Goal: Task Accomplishment & Management: Manage account settings

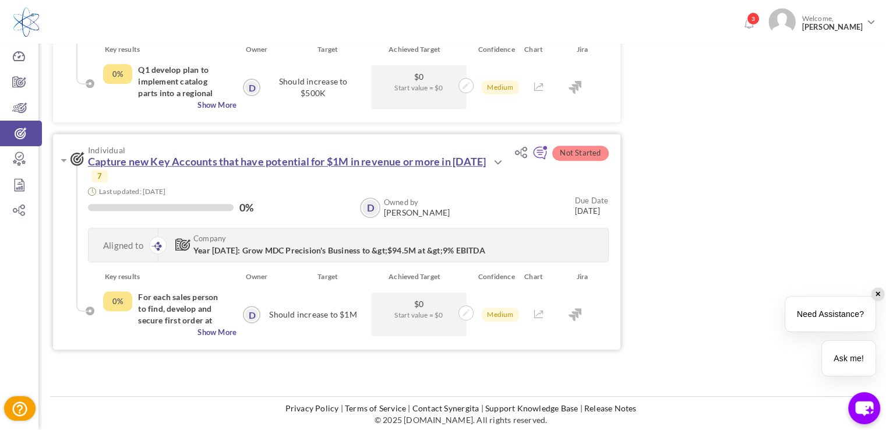
scroll to position [451, 0]
click at [495, 164] on icon at bounding box center [497, 162] width 14 height 14
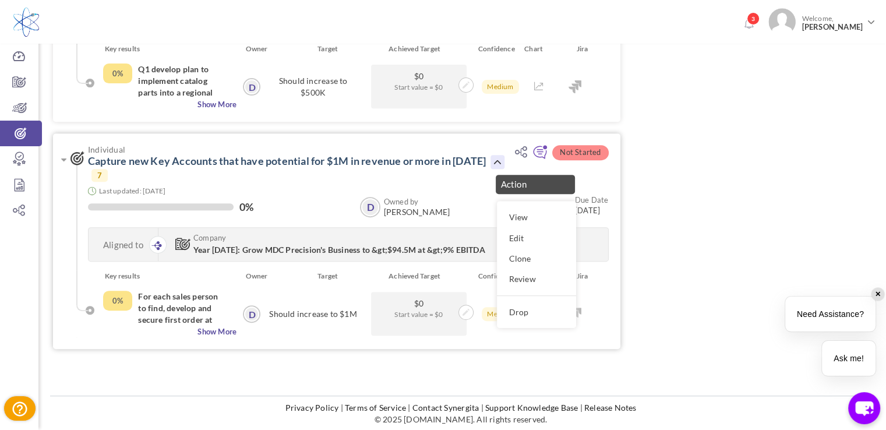
click at [495, 164] on icon at bounding box center [497, 162] width 14 height 14
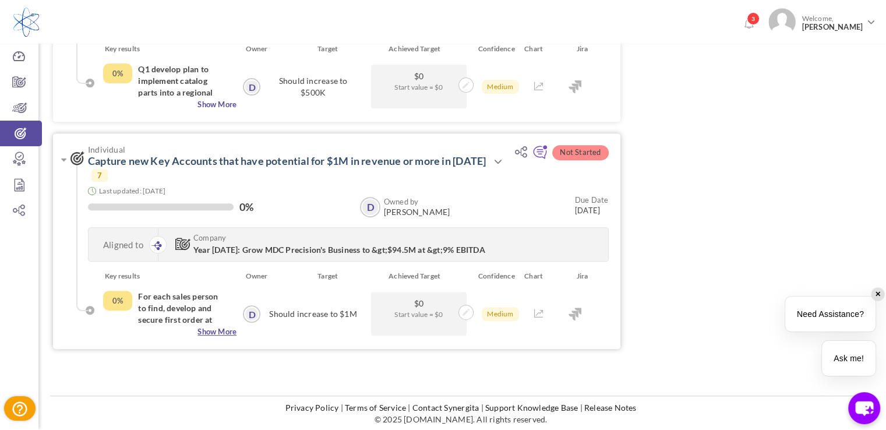
click at [221, 332] on span "Show More" at bounding box center [169, 331] width 133 height 12
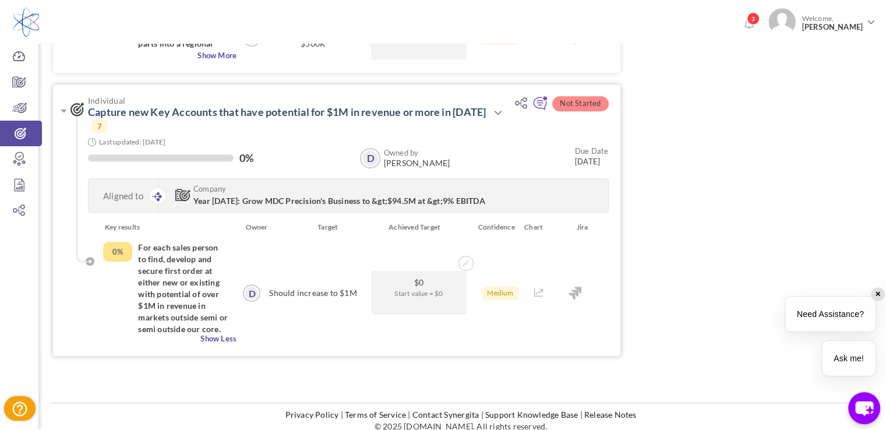
scroll to position [507, 0]
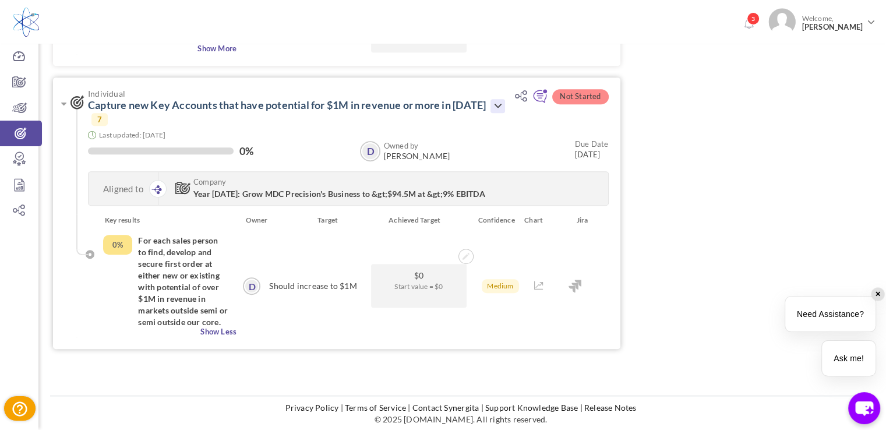
click at [491, 106] on icon at bounding box center [497, 106] width 14 height 14
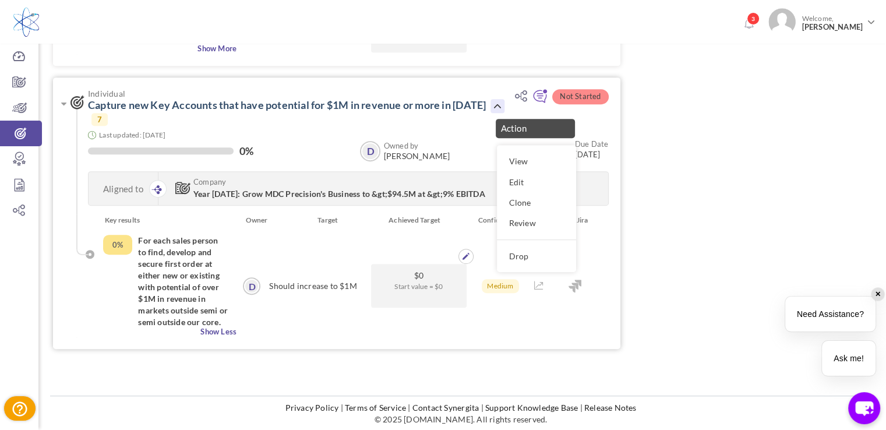
click at [377, 328] on div "$0 Start value = $0" at bounding box center [418, 286] width 102 height 102
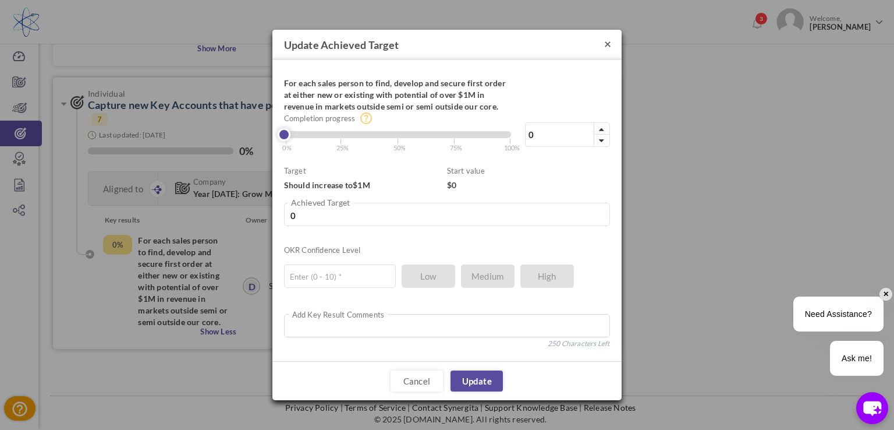
click at [607, 45] on button "×" at bounding box center [607, 43] width 7 height 12
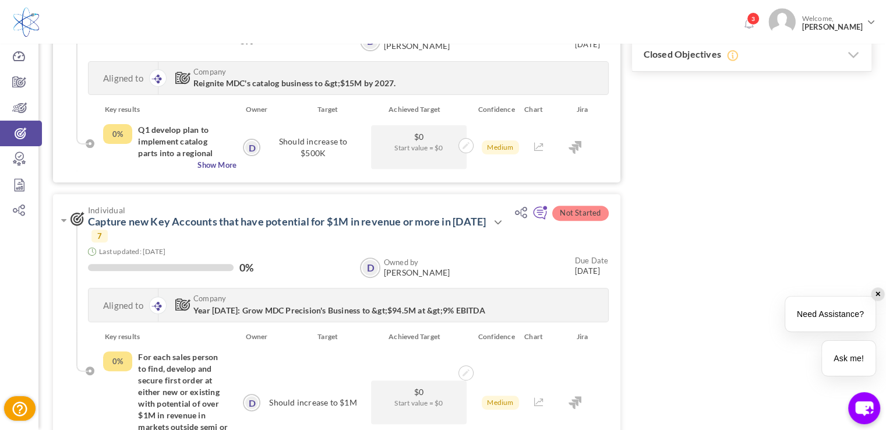
scroll to position [448, 0]
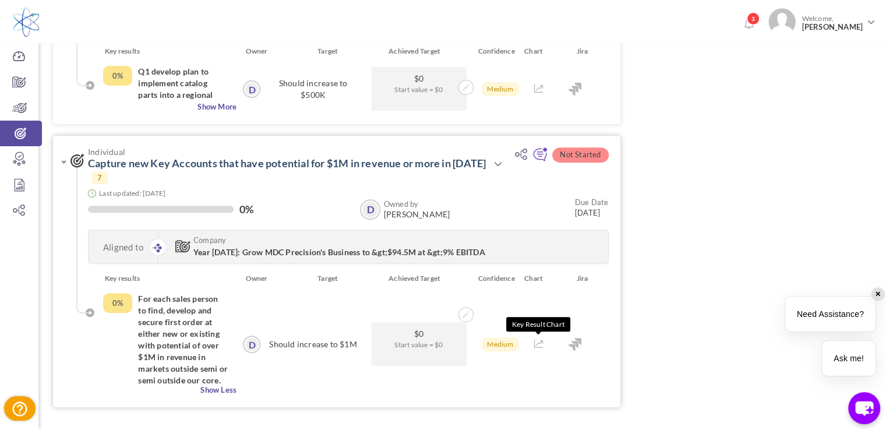
click at [538, 345] on icon at bounding box center [538, 343] width 9 height 8
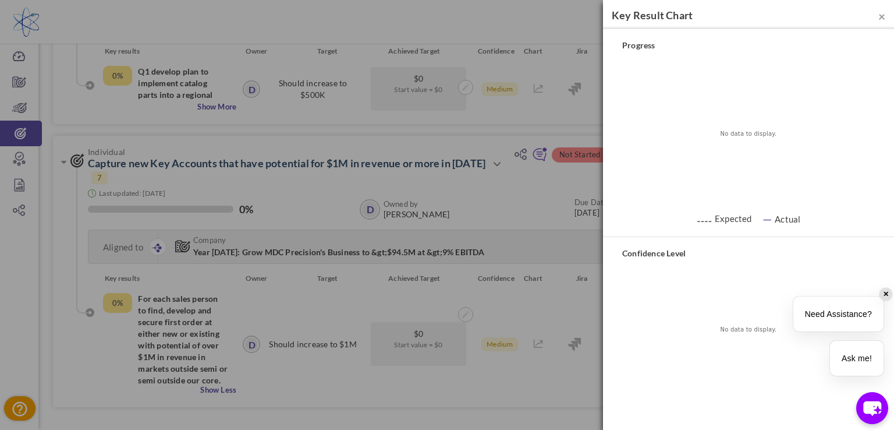
click at [855, 361] on div "Ask me!" at bounding box center [857, 358] width 54 height 35
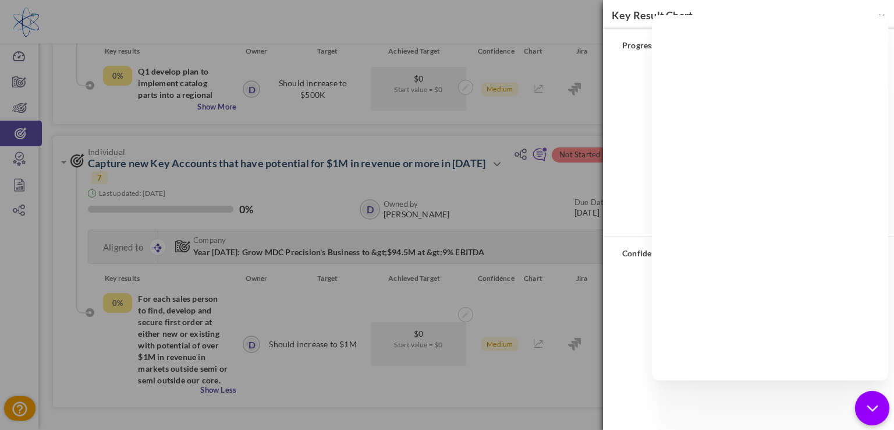
click at [869, 412] on icon "chat-button" at bounding box center [872, 408] width 15 height 15
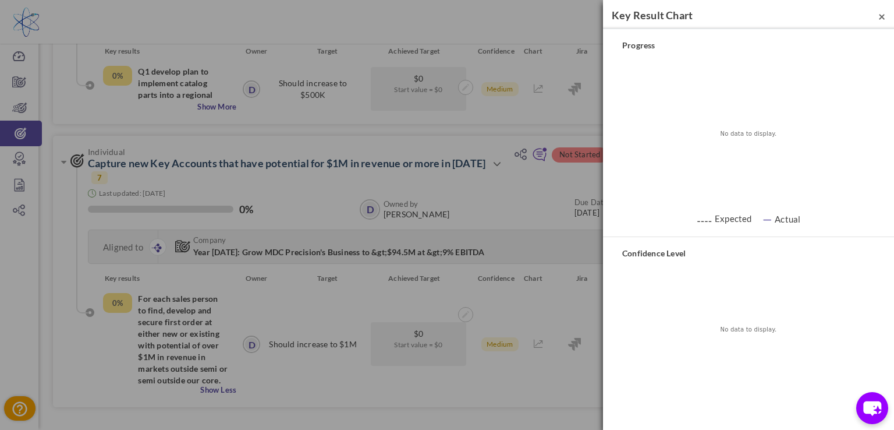
click at [883, 15] on span "×" at bounding box center [882, 16] width 7 height 15
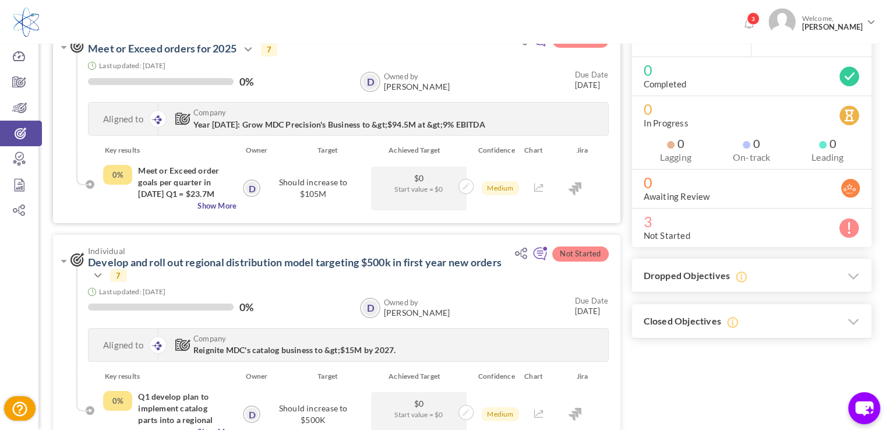
scroll to position [0, 0]
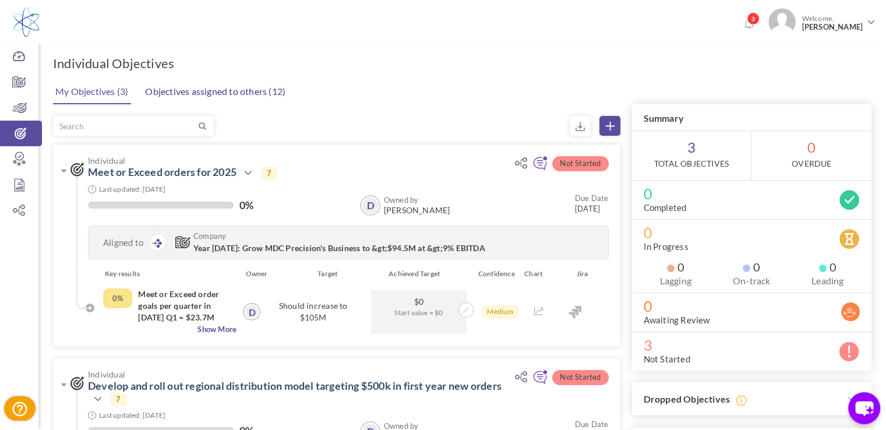
click at [194, 95] on link "Objectives assigned to others (12)" at bounding box center [215, 91] width 146 height 23
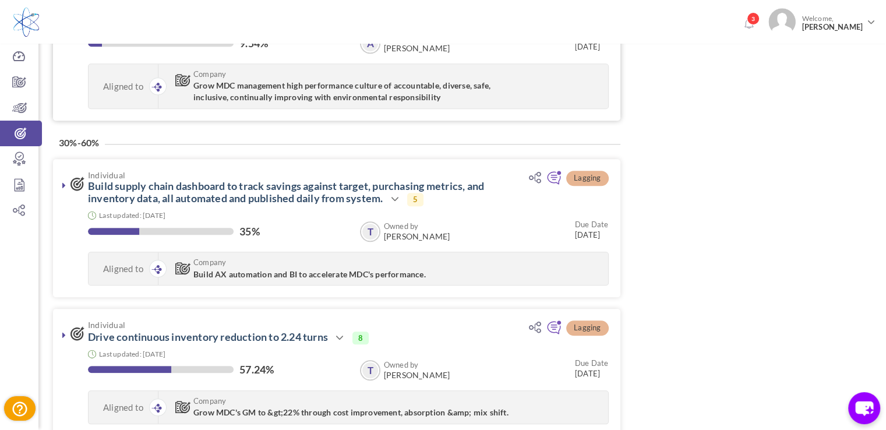
scroll to position [1223, 0]
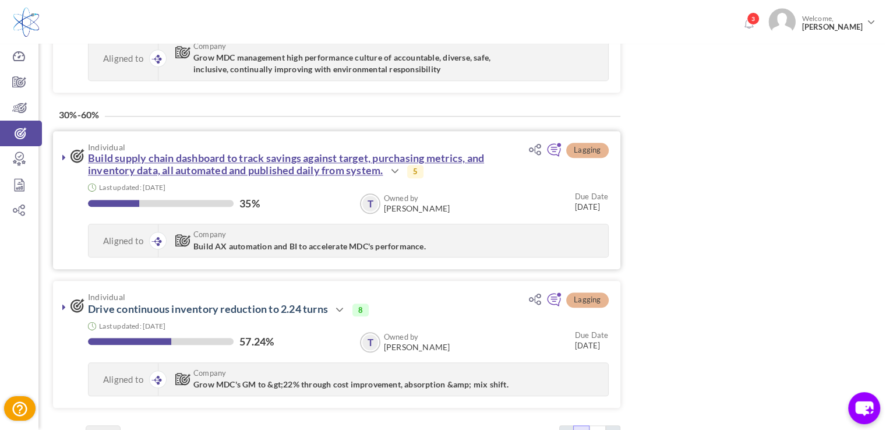
click at [242, 151] on link "Build supply chain dashboard to track savings against target, purchasing metric…" at bounding box center [286, 163] width 396 height 25
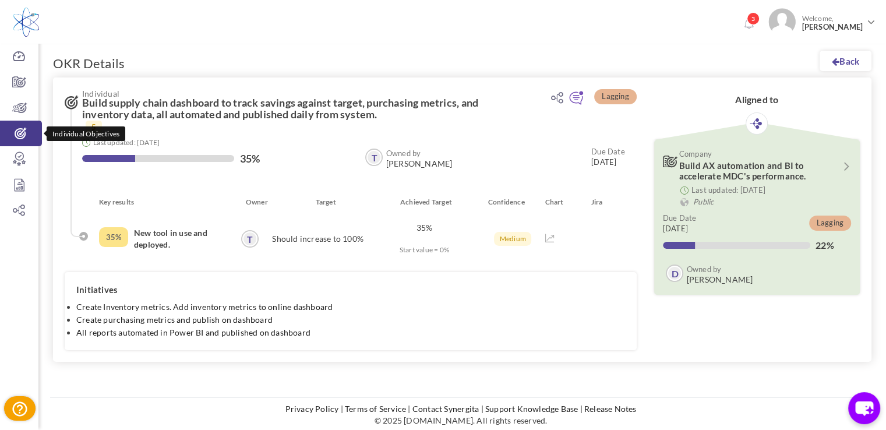
click at [17, 128] on icon at bounding box center [21, 134] width 42 height 12
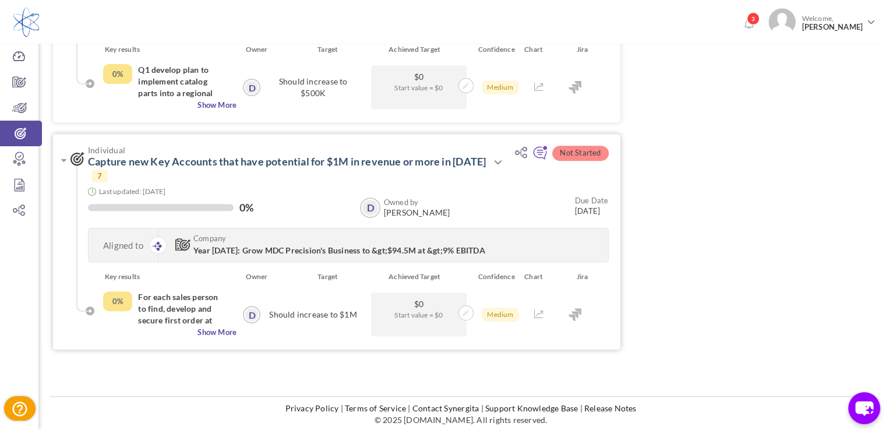
scroll to position [451, 0]
click at [410, 305] on span "$0" at bounding box center [418, 303] width 83 height 11
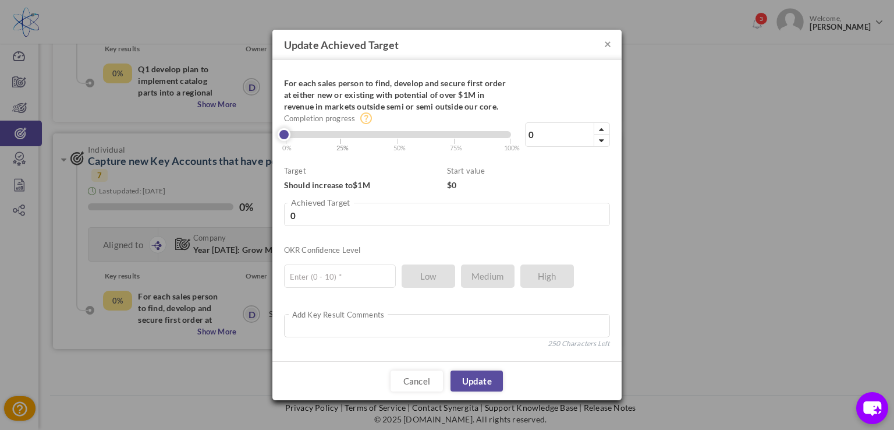
click at [340, 136] on span "| 25%" at bounding box center [344, 143] width 9 height 19
type input "25"
type input "250000"
click at [420, 377] on link "Cancel" at bounding box center [417, 380] width 52 height 21
type input "0"
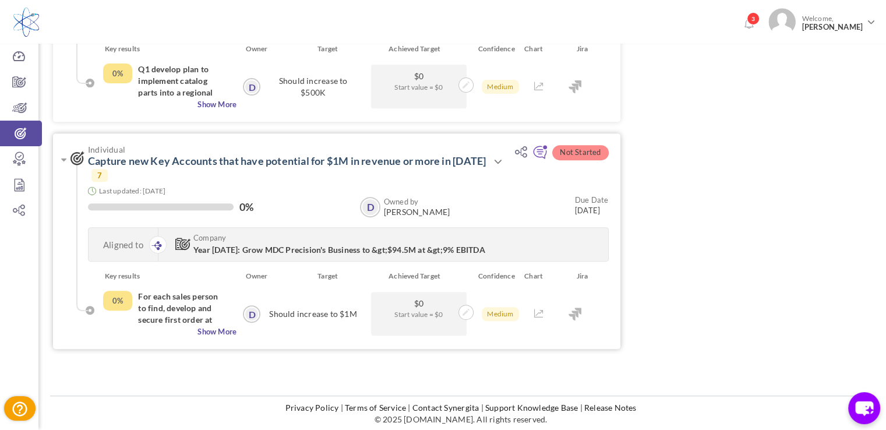
click at [191, 202] on div "0%" at bounding box center [218, 208] width 260 height 14
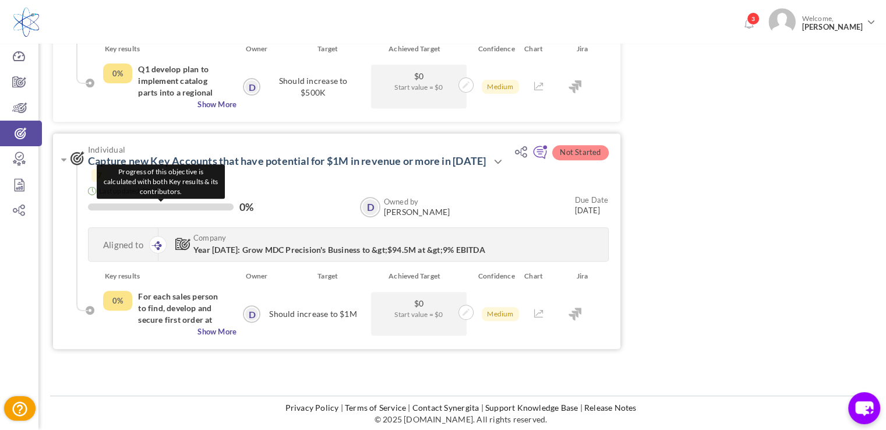
click at [202, 205] on div at bounding box center [161, 206] width 146 height 7
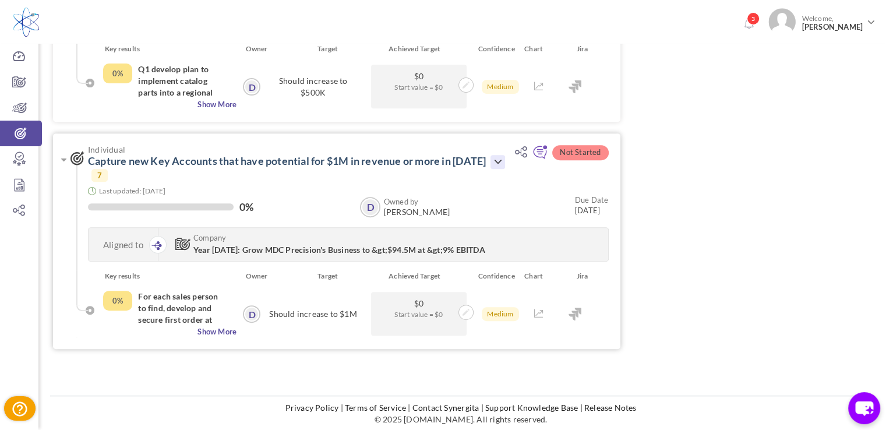
click at [490, 161] on icon at bounding box center [497, 162] width 14 height 14
click at [491, 160] on icon at bounding box center [497, 162] width 14 height 14
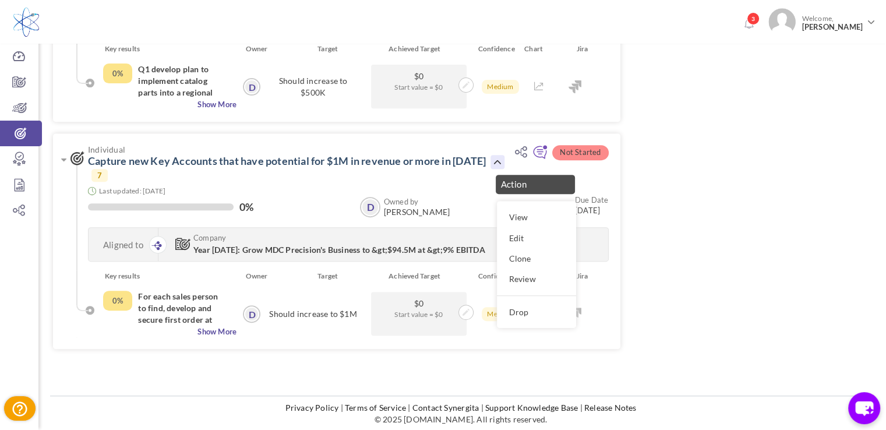
click at [703, 252] on div "Not Started Individual Meet or Exceed orders for 2025 Action View Edit Clone 7" at bounding box center [462, 12] width 818 height 695
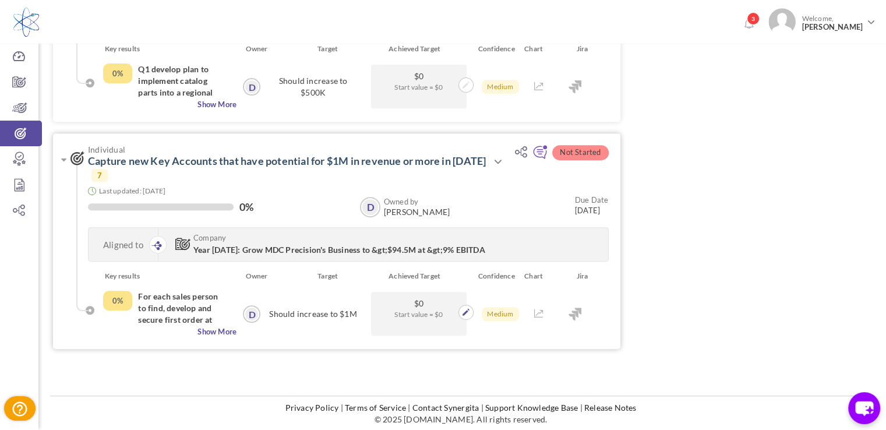
click at [395, 310] on span "Start value = $0" at bounding box center [418, 314] width 83 height 11
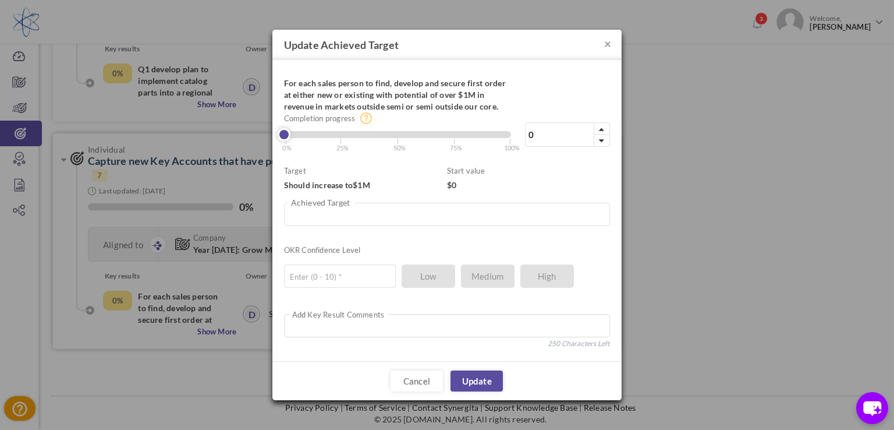
type input "40"
type input "400000"
click at [375, 135] on div "0% Completion progress 40 Reached maximum limit | 0% | 25% | 50% | 75% | 100%" at bounding box center [447, 112] width 326 height 81
click at [606, 129] on div at bounding box center [602, 128] width 16 height 12
type input "40.10"
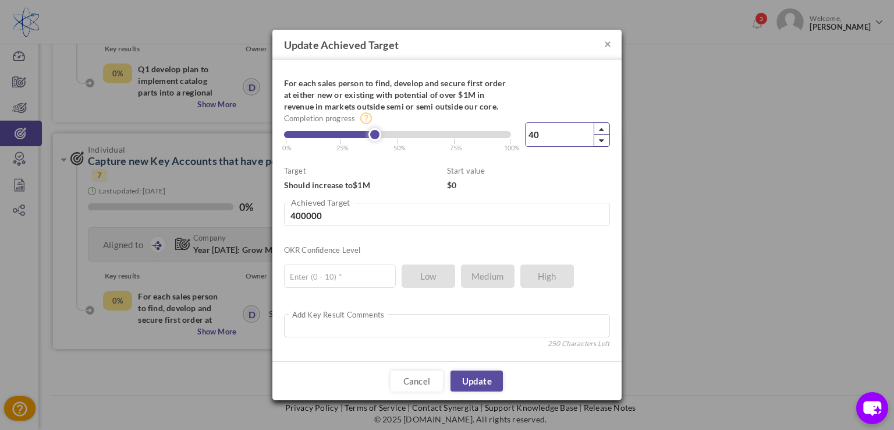
type input "401000"
click at [605, 129] on div at bounding box center [602, 128] width 16 height 12
type input "40.20"
type input "402000"
click at [605, 129] on div at bounding box center [602, 128] width 16 height 12
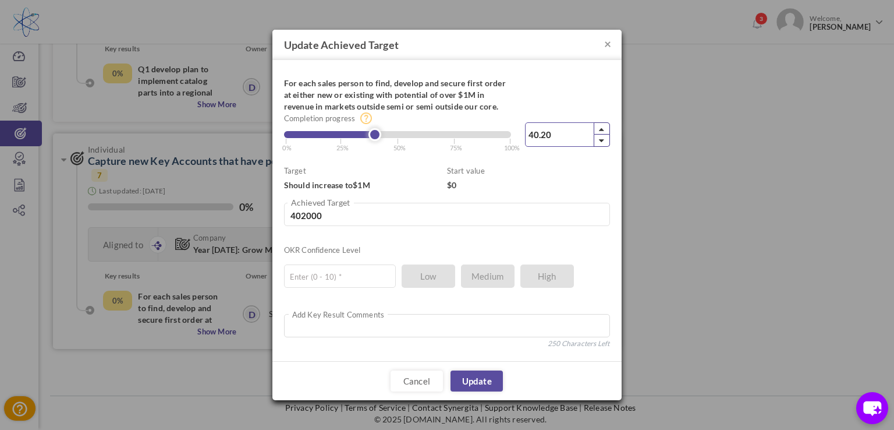
type input "40.30"
type input "403000"
click at [605, 129] on div at bounding box center [602, 128] width 16 height 12
type input "40.40"
type input "404000"
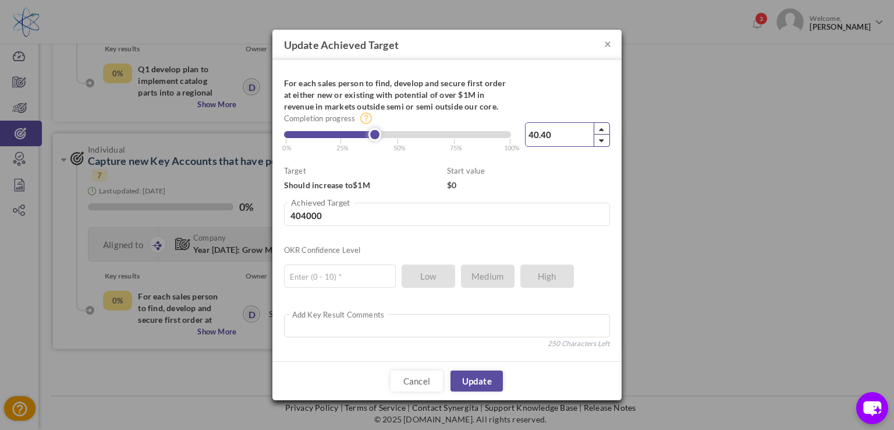
click at [605, 129] on div at bounding box center [602, 128] width 16 height 12
type input "40.50"
type input "405000"
click at [605, 129] on div at bounding box center [602, 128] width 16 height 12
type input "40.60"
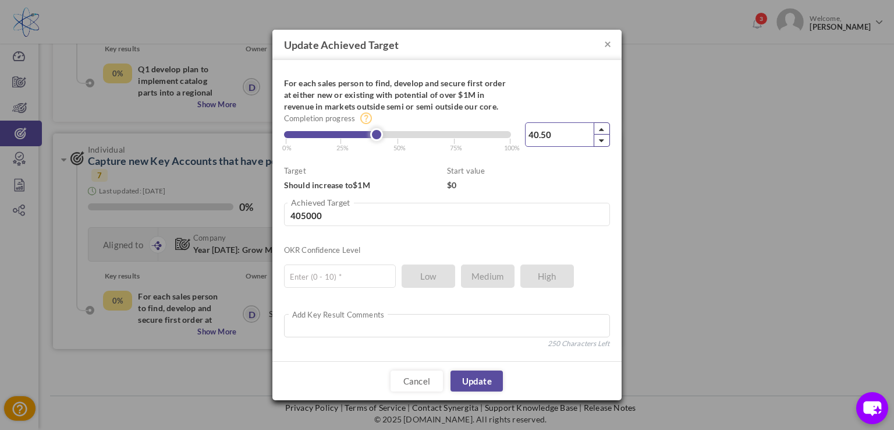
type input "406000"
click at [605, 130] on div at bounding box center [602, 128] width 16 height 12
type input "40.70"
type input "407000"
click at [605, 130] on div at bounding box center [602, 128] width 16 height 12
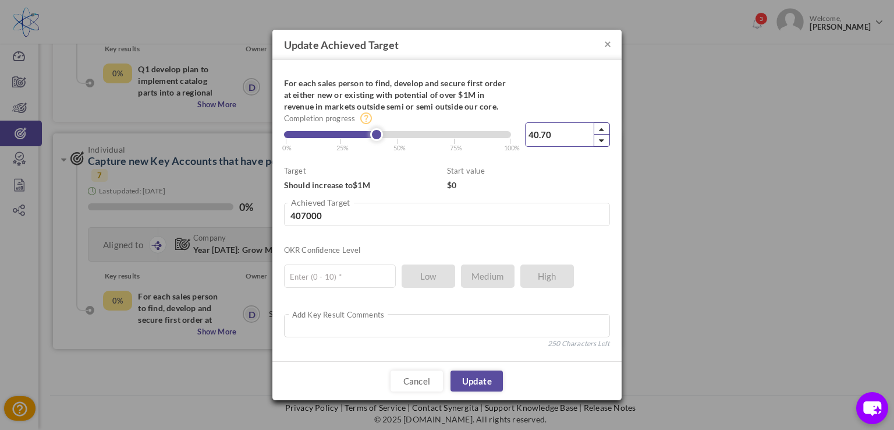
type input "40.80"
type input "408000"
click at [605, 130] on div at bounding box center [602, 128] width 16 height 12
type input "40.90"
type input "409000"
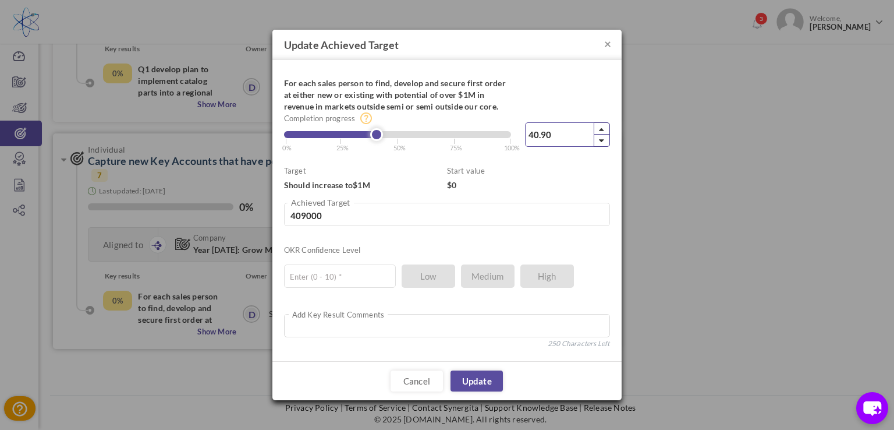
click at [605, 130] on div at bounding box center [602, 128] width 16 height 12
type input "41"
type input "410000"
click at [605, 130] on div at bounding box center [602, 128] width 16 height 12
type input "41.10"
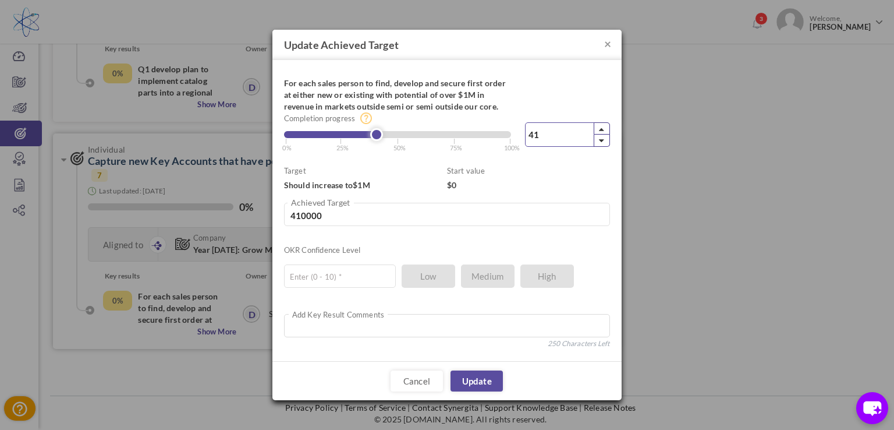
type input "411000"
click at [605, 130] on div at bounding box center [602, 128] width 16 height 12
type input "41.20"
type input "412000"
click at [604, 129] on icon at bounding box center [601, 129] width 5 height 9
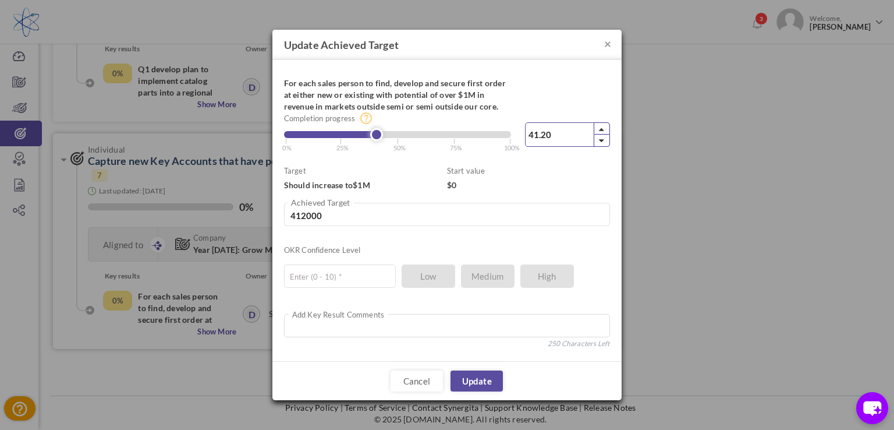
type input "41.30"
type input "413000"
click at [602, 129] on icon at bounding box center [601, 129] width 5 height 9
type input "41.40"
type input "414000"
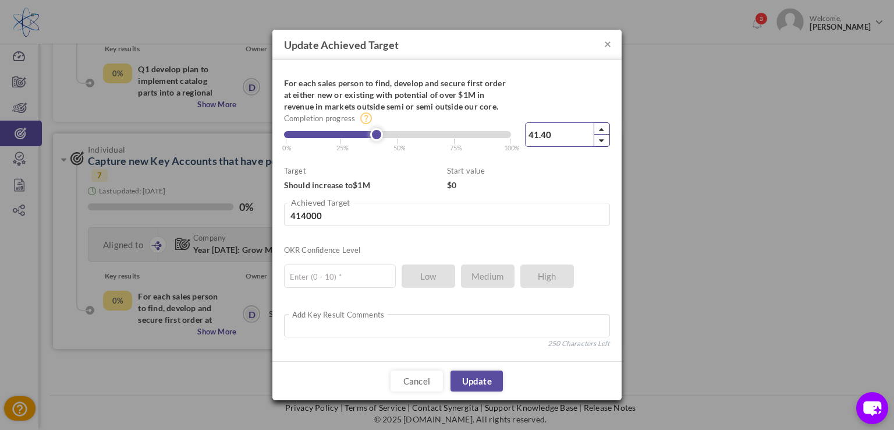
click at [602, 129] on icon at bounding box center [601, 129] width 5 height 9
type input "41.50"
type input "415000"
click at [602, 129] on icon at bounding box center [601, 129] width 5 height 9
type input "41.60"
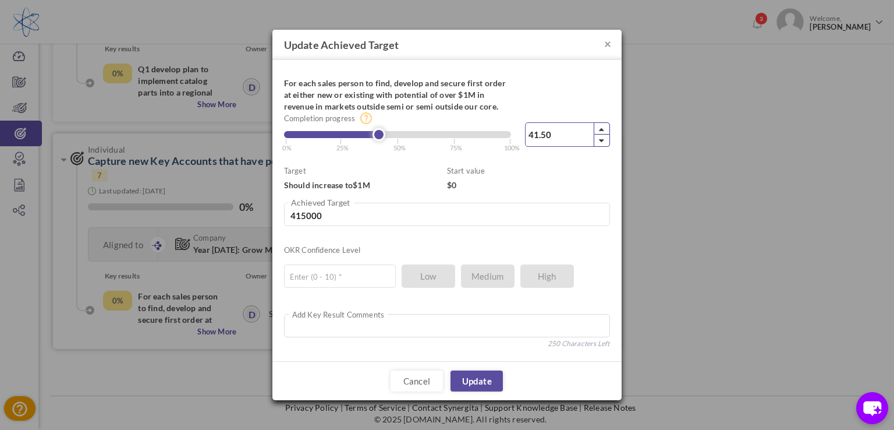
type input "416000"
click at [602, 129] on icon at bounding box center [601, 129] width 5 height 9
type input "41.70"
type input "417000"
click at [602, 129] on icon at bounding box center [601, 129] width 5 height 9
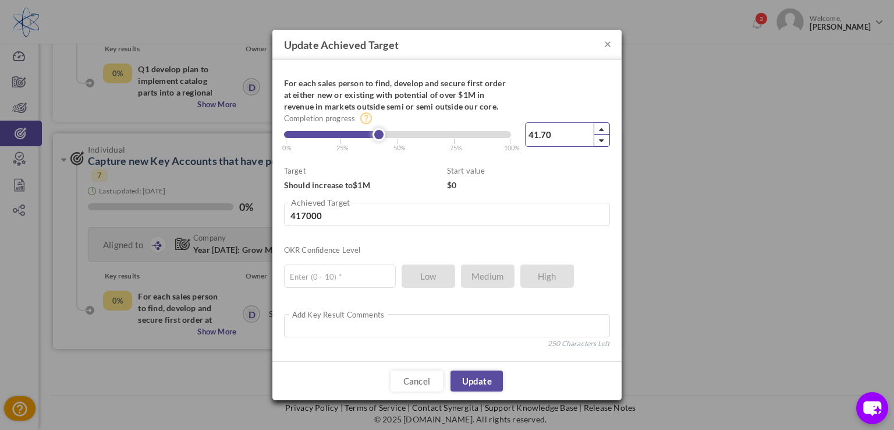
type input "41.80"
type input "418000"
click at [597, 140] on div at bounding box center [602, 140] width 16 height 12
type input "41.70"
type input "417000"
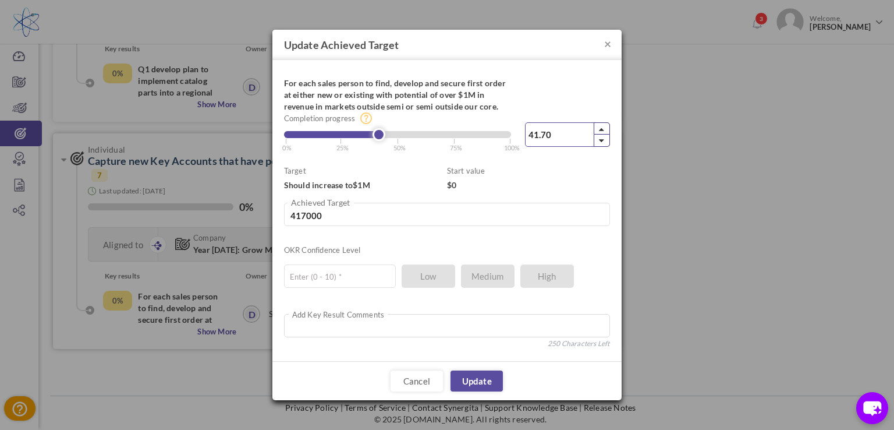
click at [597, 140] on div at bounding box center [602, 140] width 16 height 12
type input "41.60"
type input "416000"
click at [597, 140] on div at bounding box center [602, 140] width 16 height 12
type input "41.50"
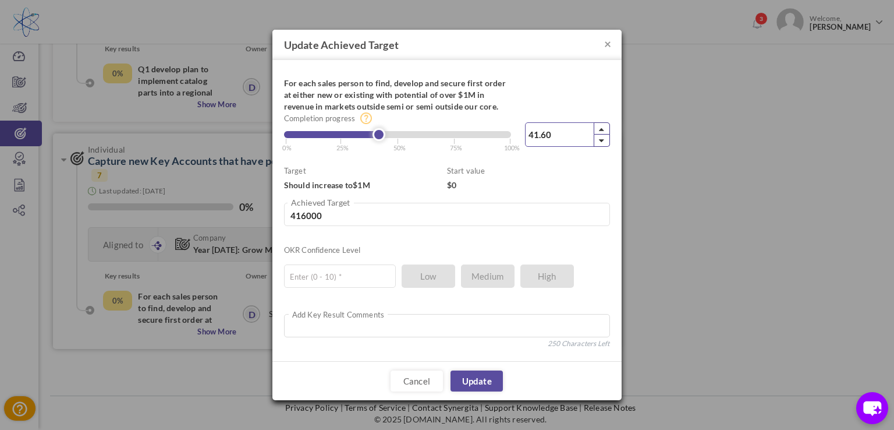
type input "415000"
click at [597, 140] on div at bounding box center [602, 140] width 16 height 12
type input "41.40"
type input "414000"
click at [599, 140] on div at bounding box center [602, 140] width 16 height 12
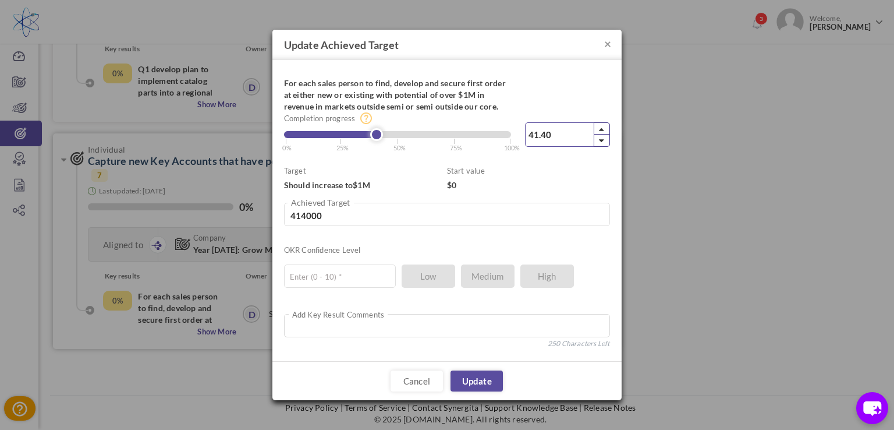
type input "41.30"
type input "413000"
click at [599, 140] on div at bounding box center [602, 140] width 16 height 12
type input "41.20"
type input "412000"
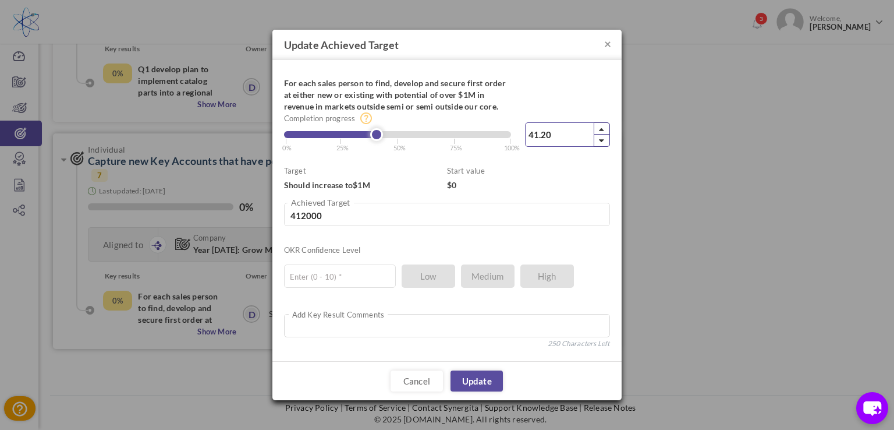
click at [599, 140] on div at bounding box center [602, 140] width 16 height 12
type input "41.10"
type input "411000"
click at [599, 140] on div at bounding box center [602, 140] width 16 height 12
type input "41"
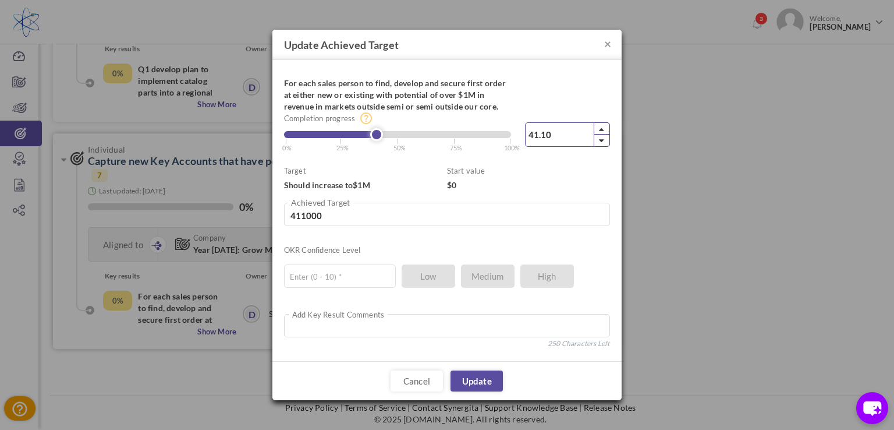
type input "410000"
click at [599, 140] on div at bounding box center [602, 140] width 16 height 12
type input "40.90"
type input "409000"
click at [599, 140] on div at bounding box center [602, 140] width 16 height 12
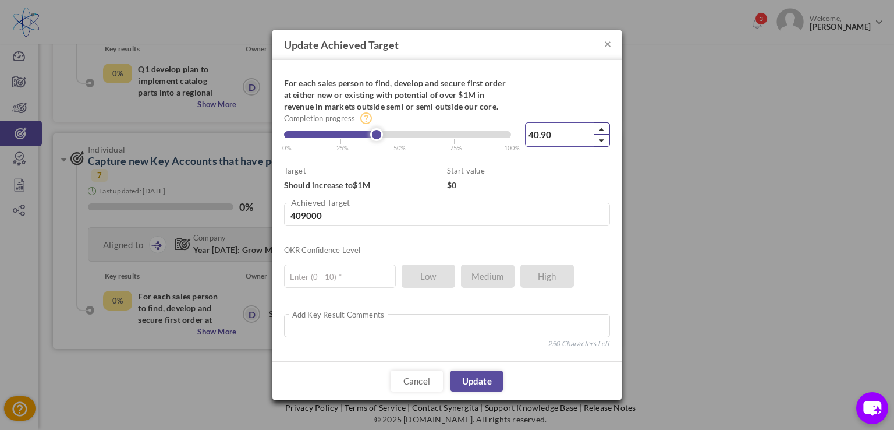
type input "40.80"
type input "408000"
click at [599, 140] on icon at bounding box center [601, 140] width 5 height 9
type input "40.70"
type input "407000"
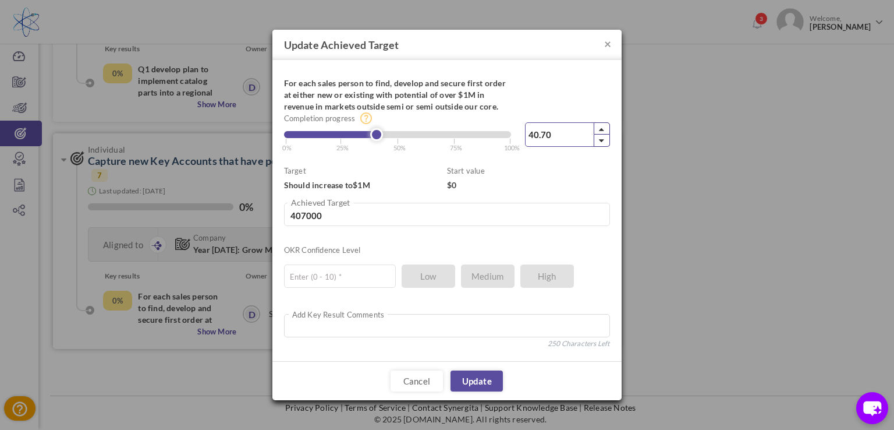
click at [599, 140] on icon at bounding box center [601, 140] width 5 height 9
type input "40.60"
type input "406000"
click at [599, 140] on icon at bounding box center [601, 140] width 5 height 9
type input "40.50"
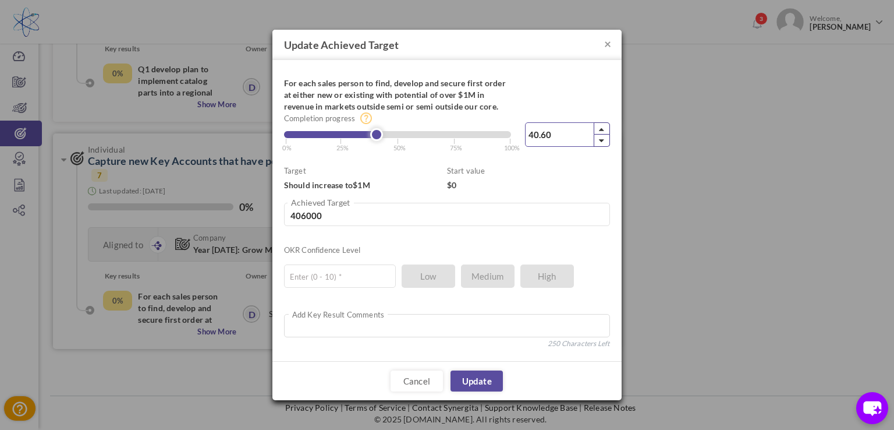
type input "405000"
click at [599, 140] on icon at bounding box center [601, 140] width 5 height 9
type input "40.40"
type input "404000"
click at [599, 140] on icon at bounding box center [601, 140] width 5 height 9
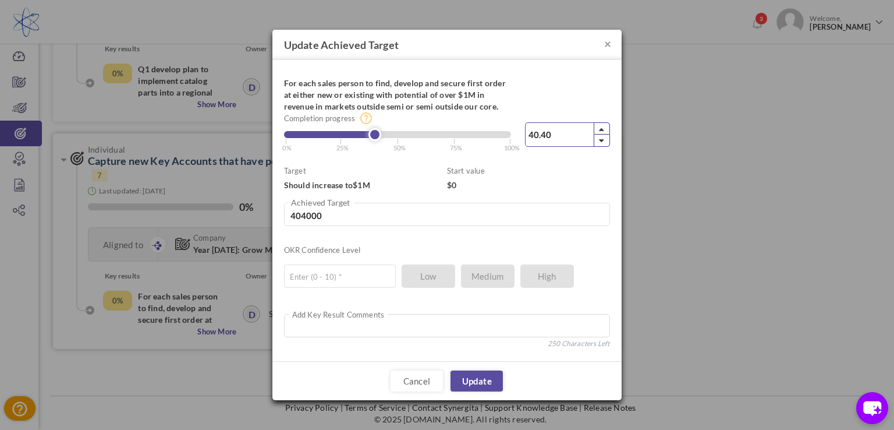
type input "40.30"
type input "403000"
click at [599, 140] on icon at bounding box center [601, 140] width 5 height 9
type input "40.20"
type input "402000"
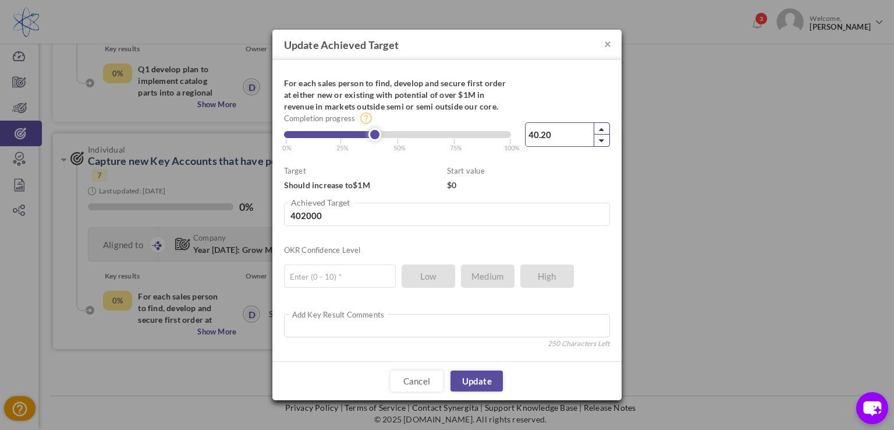
click at [599, 140] on icon at bounding box center [601, 140] width 5 height 9
type input "40.10"
type input "401000"
click at [599, 140] on icon at bounding box center [601, 140] width 5 height 9
type input "40"
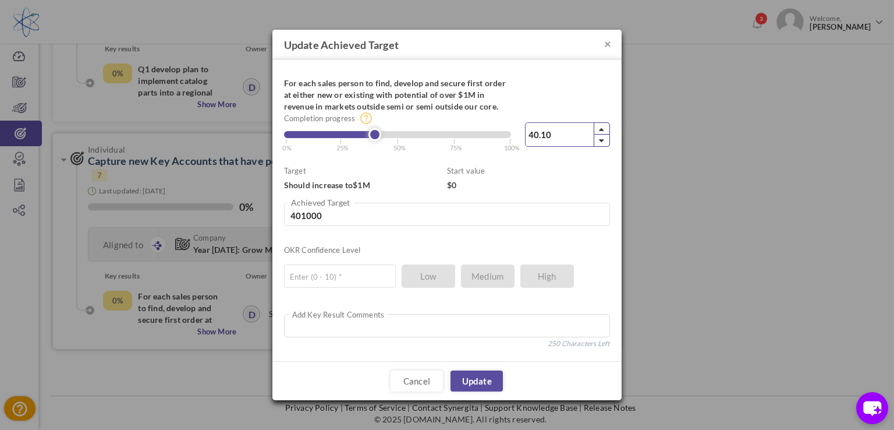
type input "400000"
click at [599, 140] on icon at bounding box center [601, 140] width 5 height 9
type input "39.90"
type input "399000"
click at [599, 140] on icon at bounding box center [601, 140] width 5 height 9
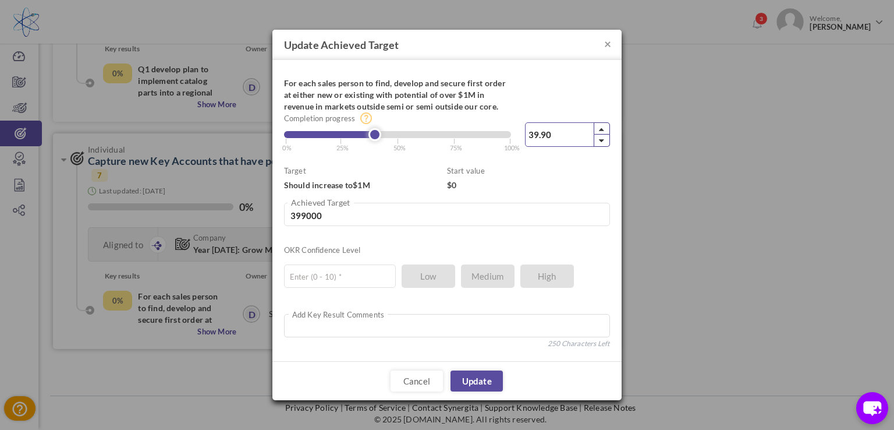
type input "39.80"
type input "398000"
click at [599, 140] on icon at bounding box center [601, 140] width 5 height 9
type input "39.70"
type input "397000"
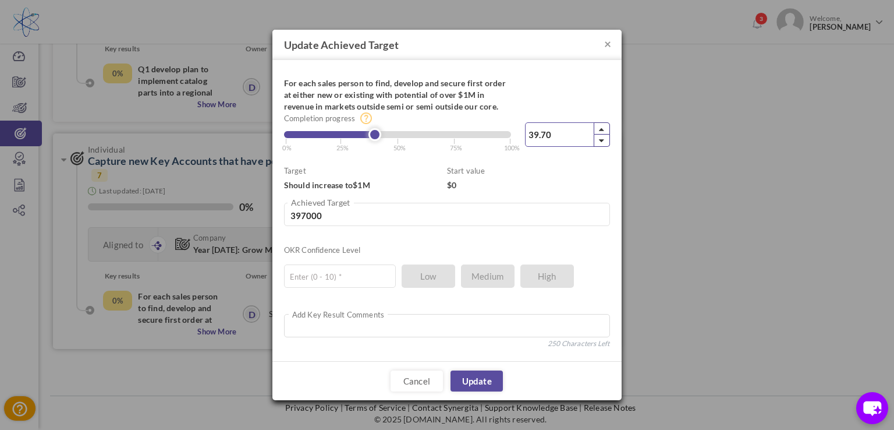
click at [599, 140] on icon at bounding box center [601, 140] width 5 height 9
type input "39.60"
type input "396000"
click at [599, 140] on icon at bounding box center [601, 140] width 5 height 9
type input "39.50"
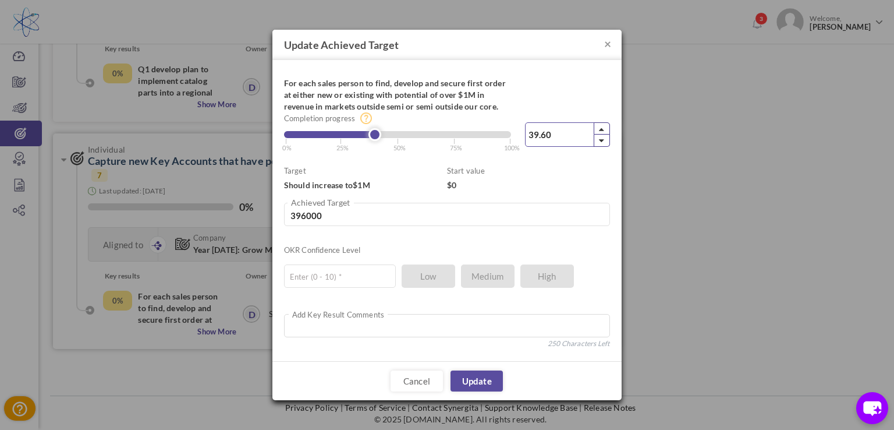
type input "395000"
click at [599, 140] on icon at bounding box center [601, 140] width 5 height 9
type input "39.40"
type input "394000"
click at [599, 140] on icon at bounding box center [601, 140] width 5 height 9
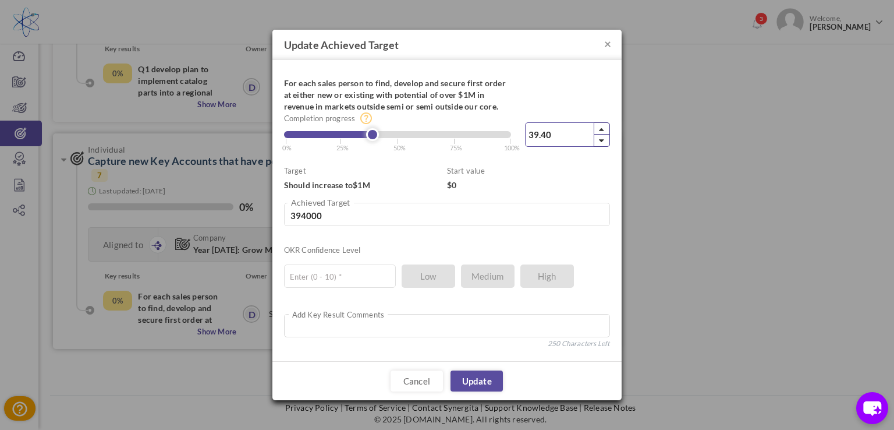
type input "39.30"
type input "393000"
click at [599, 140] on icon at bounding box center [601, 140] width 5 height 9
type input "39.20"
type input "392000"
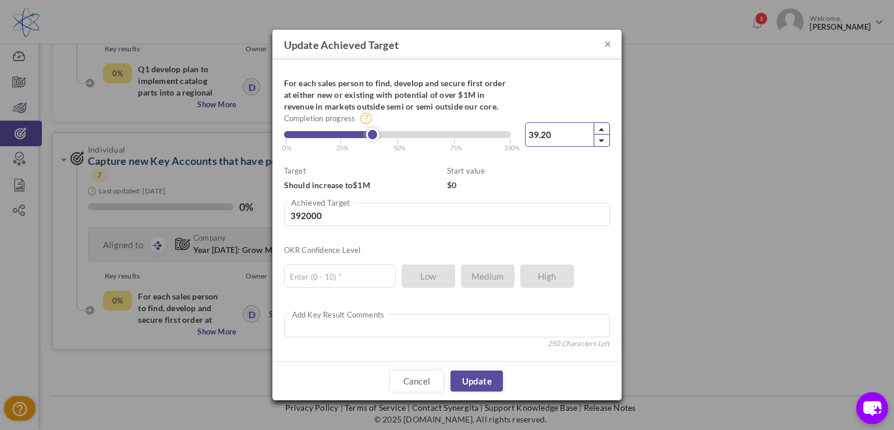
click at [599, 140] on icon at bounding box center [601, 140] width 5 height 9
type input "39.10"
type input "391000"
click at [599, 141] on icon at bounding box center [601, 140] width 5 height 9
type input "39"
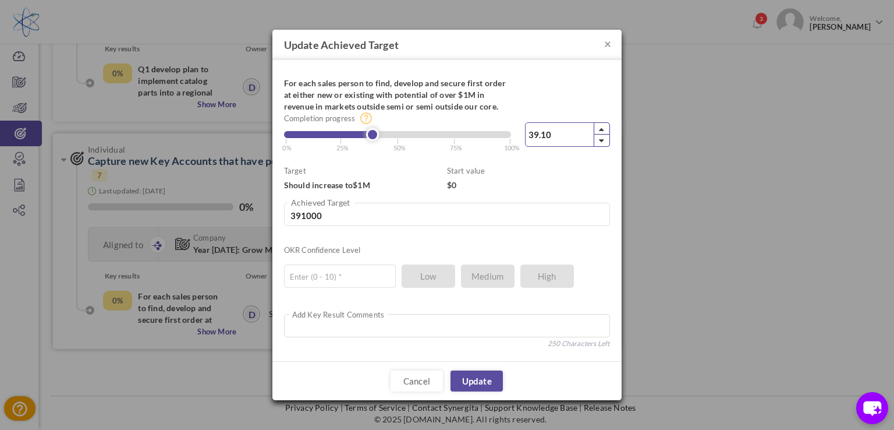
type input "390000"
click at [599, 141] on icon at bounding box center [601, 140] width 5 height 9
type input "38.90"
type input "389000"
click at [599, 141] on icon at bounding box center [601, 140] width 5 height 9
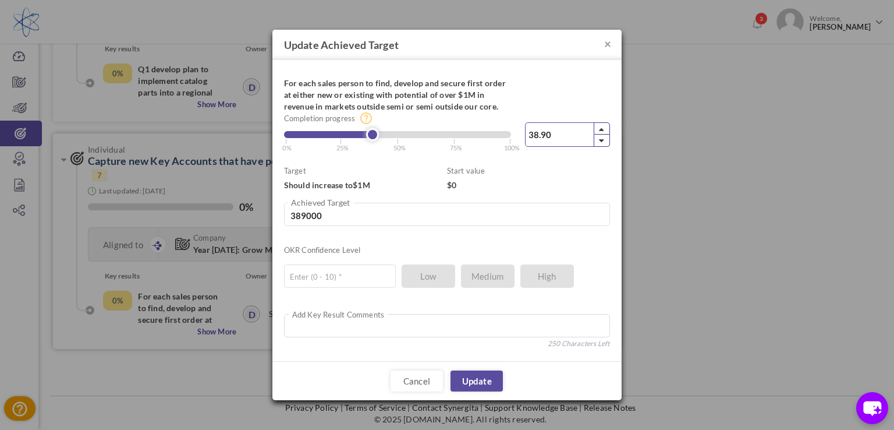
type input "38.80"
type input "388000"
click at [599, 141] on icon at bounding box center [601, 140] width 5 height 9
type input "38.70"
type input "387000"
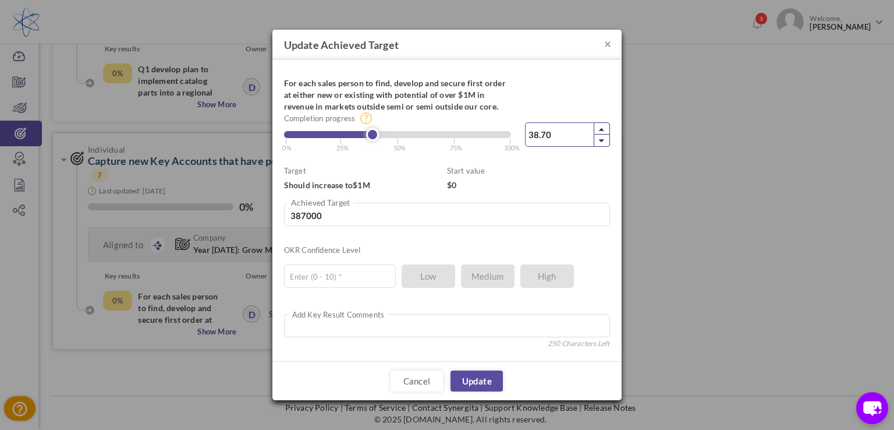
click at [599, 141] on icon at bounding box center [601, 140] width 5 height 9
type input "38.60"
type input "386000"
click at [599, 141] on icon at bounding box center [601, 140] width 5 height 9
type input "38.50"
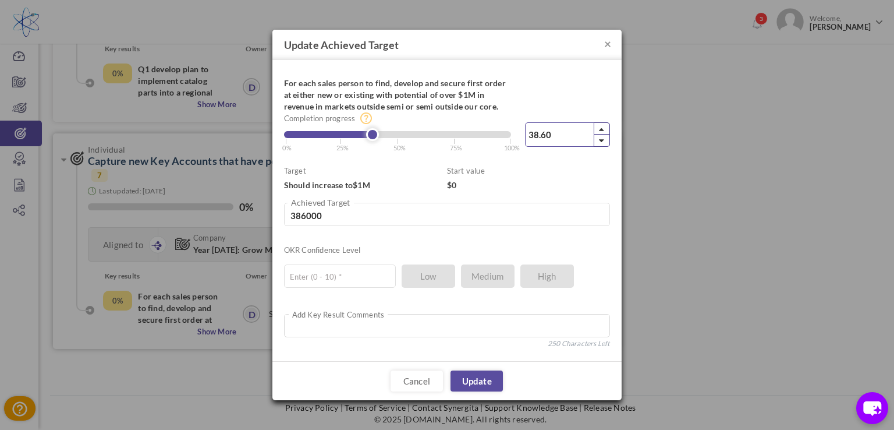
type input "385000"
click at [599, 141] on icon at bounding box center [601, 140] width 5 height 9
type input "38.40"
type input "384000"
click at [599, 141] on icon at bounding box center [601, 140] width 5 height 9
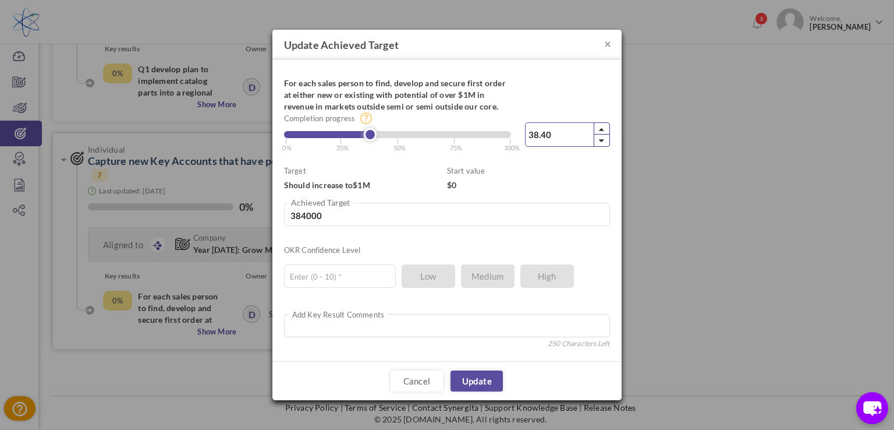
type input "38.30"
type input "383000"
click at [599, 141] on icon at bounding box center [601, 140] width 5 height 9
type input "38.20"
type input "382000"
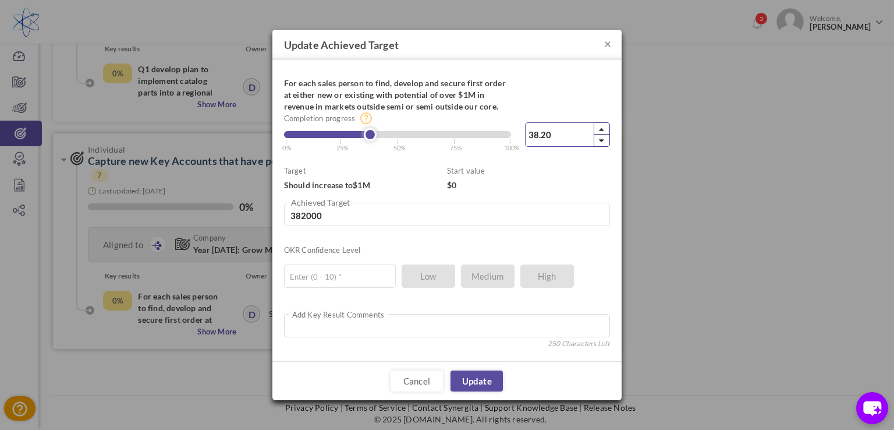
click at [599, 141] on icon at bounding box center [601, 140] width 5 height 9
type input "38.10"
type input "381000"
click at [599, 141] on icon at bounding box center [601, 140] width 5 height 9
type input "38"
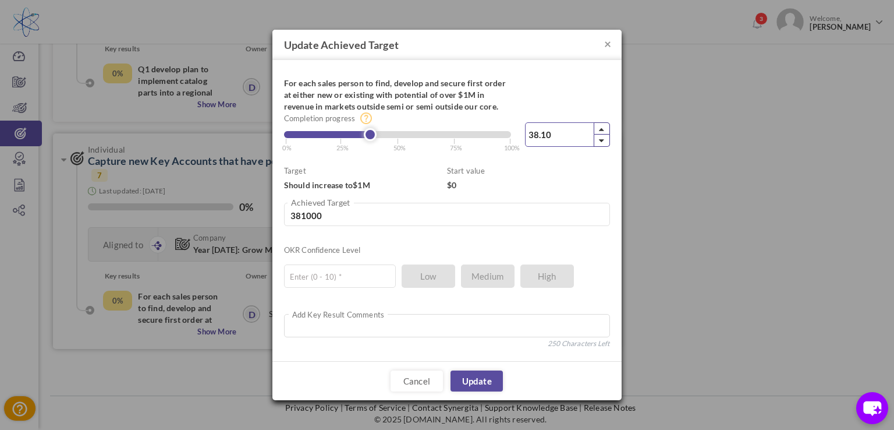
type input "380000"
click at [599, 141] on icon at bounding box center [601, 140] width 5 height 9
type input "37.90"
type input "379000"
click at [599, 141] on icon at bounding box center [601, 140] width 5 height 9
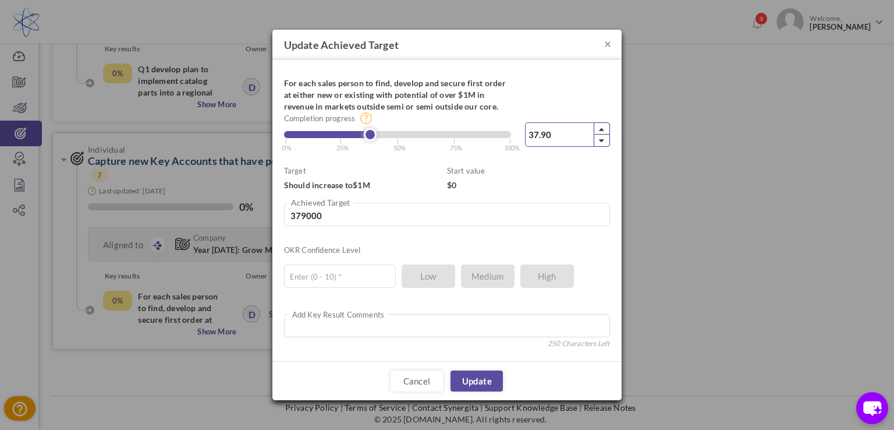
type input "37.80"
type input "378000"
type input "37"
type input "370000"
type input "36"
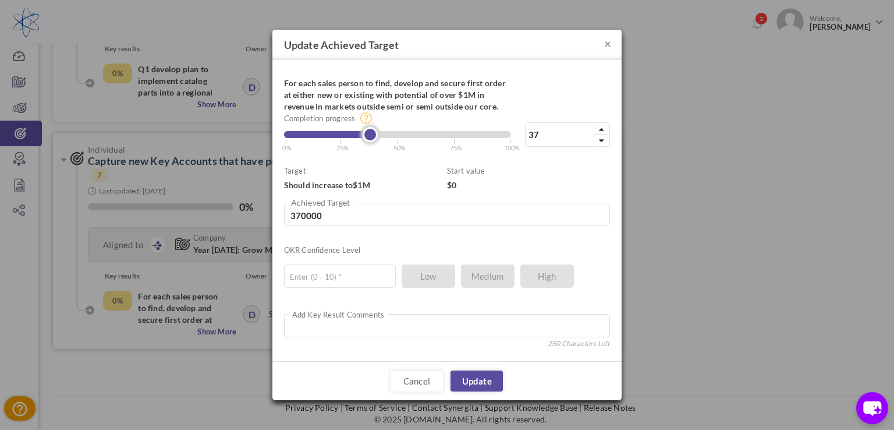
type input "360000"
type input "35"
type input "350000"
type input "34"
type input "340000"
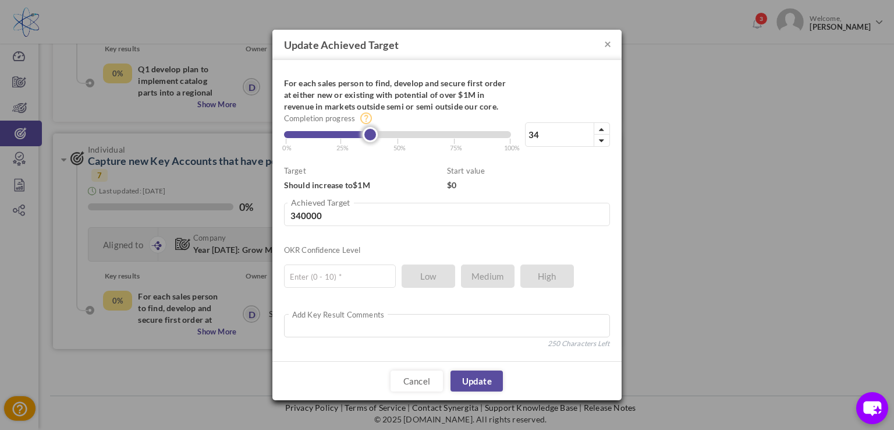
type input "33"
type input "330000"
type input "34"
type input "340000"
type input "35"
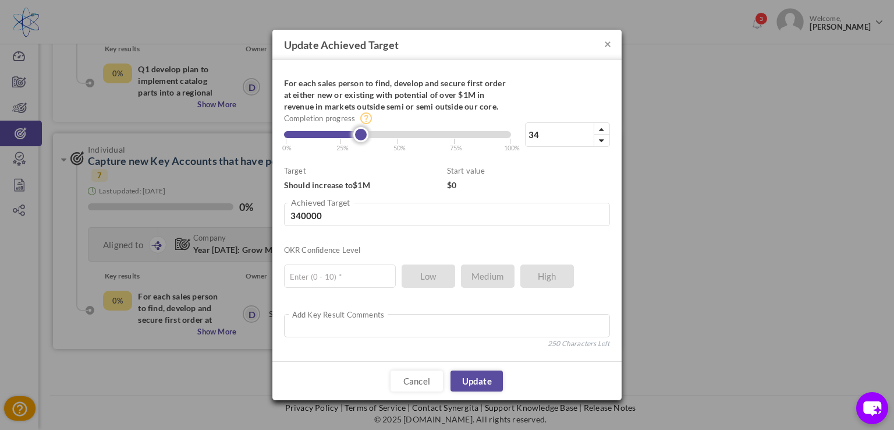
type input "350000"
drag, startPoint x: 367, startPoint y: 134, endPoint x: 360, endPoint y: 137, distance: 7.0
click at [360, 137] on link at bounding box center [363, 134] width 15 height 15
click at [339, 325] on textarea at bounding box center [447, 325] width 326 height 23
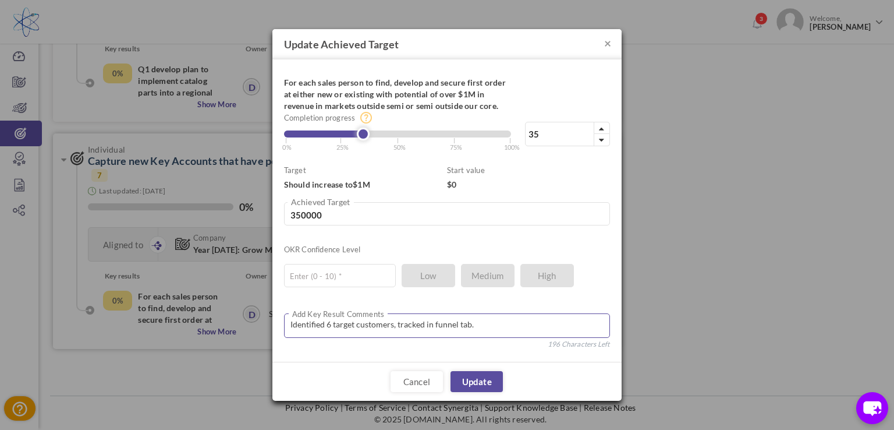
type textarea "Identified 6 target customers, tracked in funnel tab."
click at [480, 277] on ul "Enter (0 - 10) * Low Medium High" at bounding box center [441, 272] width 314 height 29
click at [473, 281] on ul "Enter (0 - 10) * Low Medium High" at bounding box center [441, 272] width 314 height 29
click at [357, 278] on input "text" at bounding box center [340, 275] width 112 height 23
type input "5"
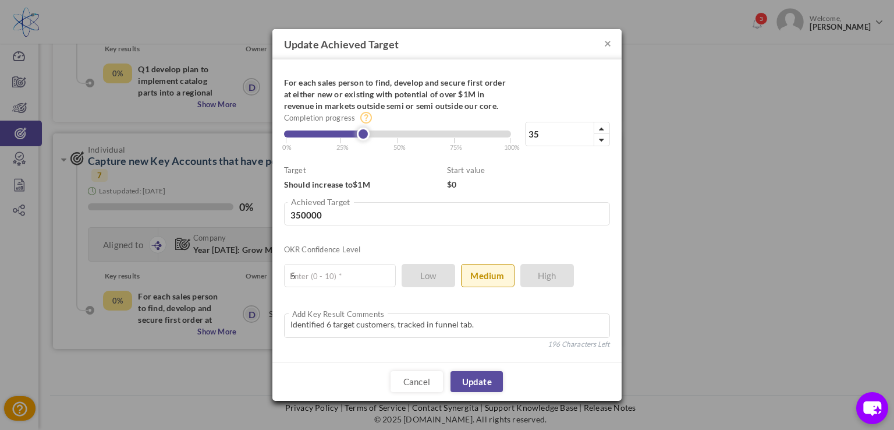
click at [679, 242] on div "× Update Achieved Target For each sales person to find, develop and secure firs…" at bounding box center [447, 215] width 894 height 430
click at [494, 382] on link "Update" at bounding box center [477, 381] width 52 height 21
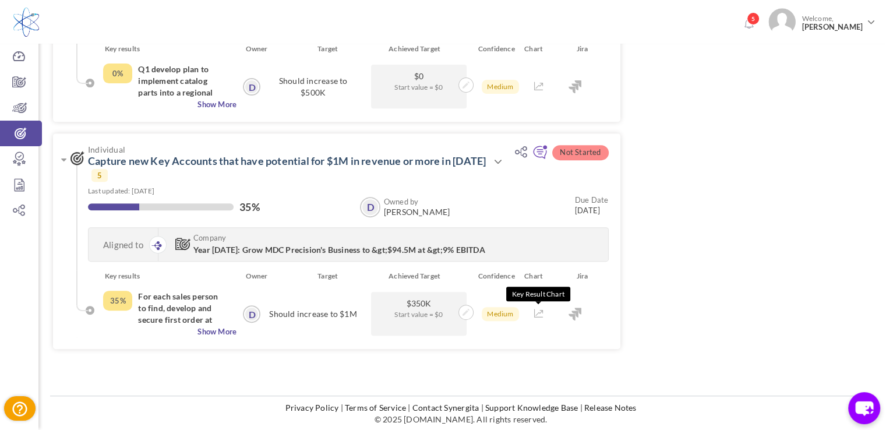
click at [536, 312] on icon at bounding box center [538, 313] width 9 height 8
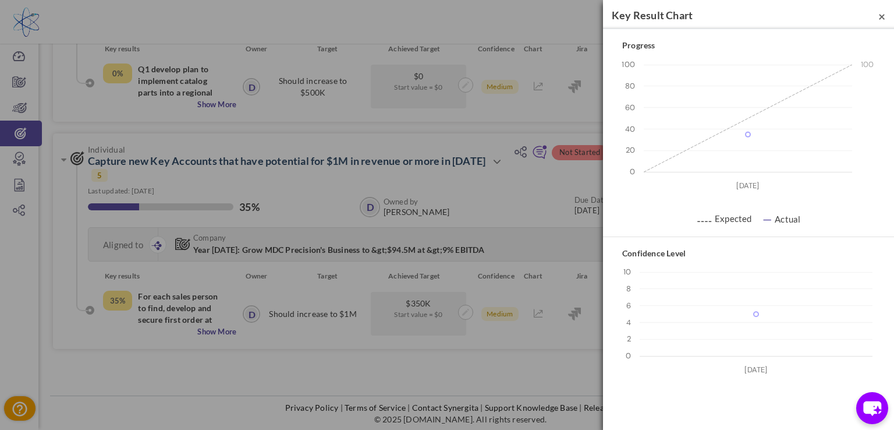
click at [881, 19] on span "×" at bounding box center [882, 16] width 7 height 15
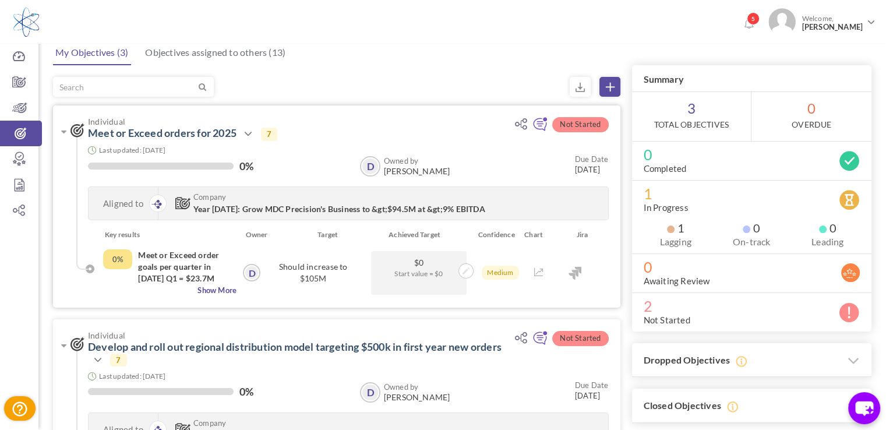
scroll to position [0, 0]
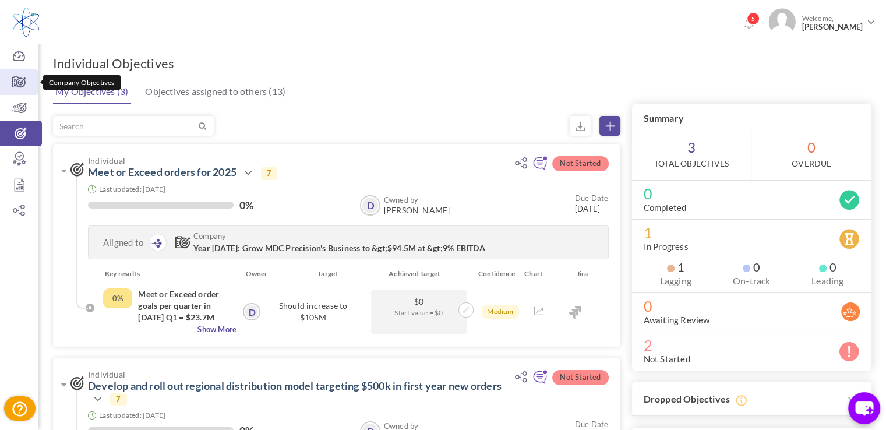
click at [20, 77] on icon at bounding box center [19, 82] width 38 height 12
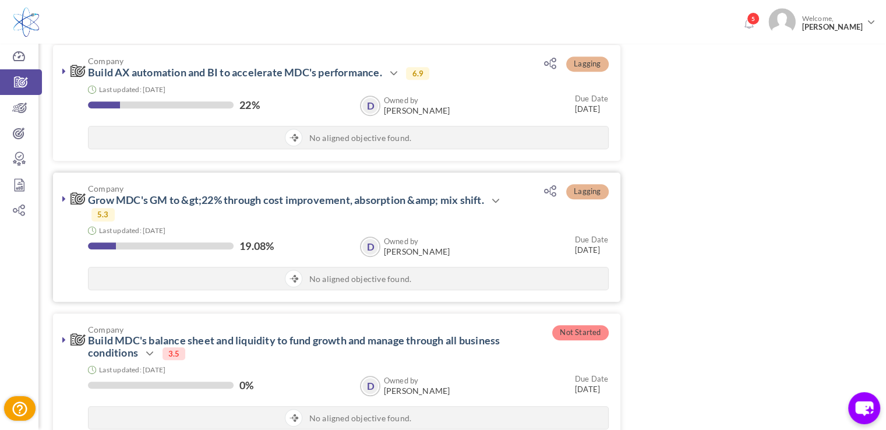
scroll to position [711, 0]
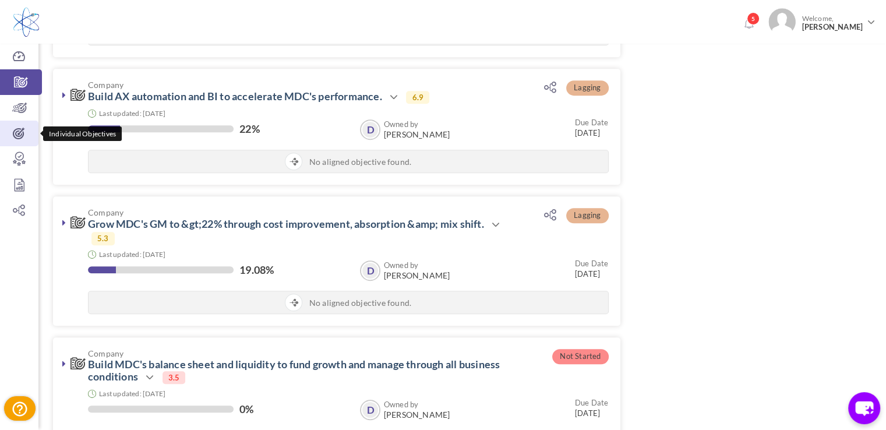
click at [27, 132] on icon at bounding box center [19, 134] width 38 height 12
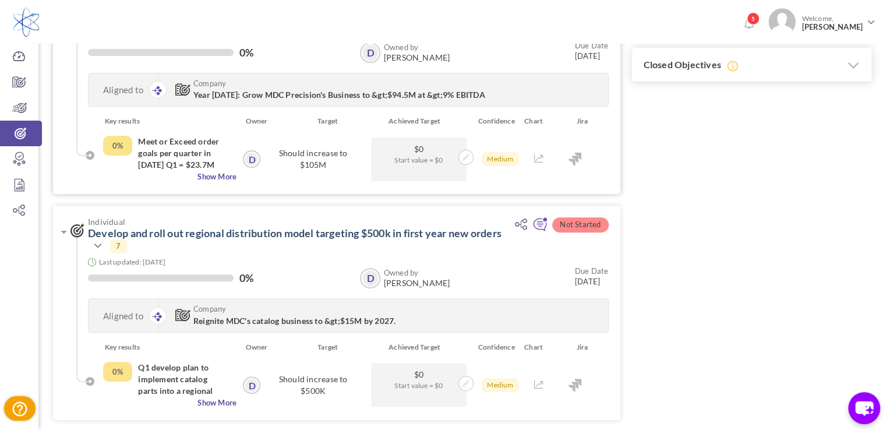
scroll to position [451, 0]
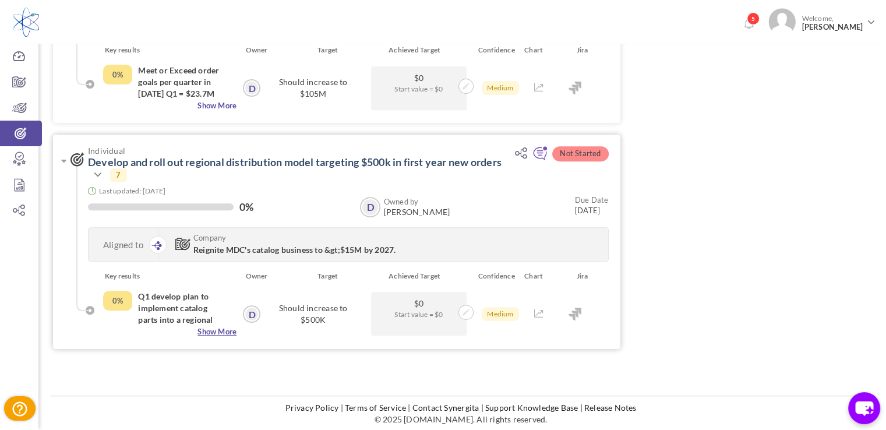
click at [212, 329] on span "Show More" at bounding box center [169, 331] width 133 height 12
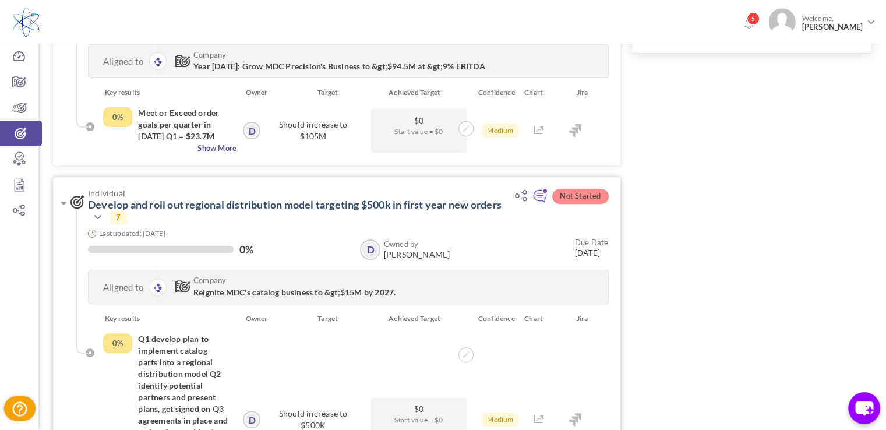
scroll to position [392, 0]
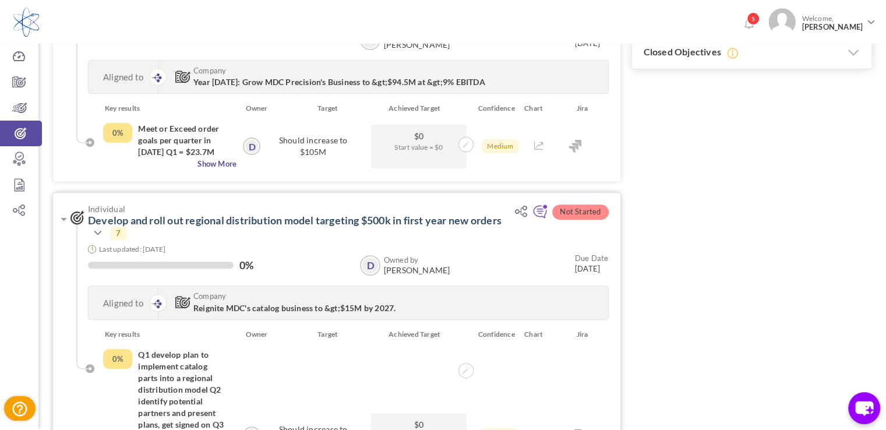
drag, startPoint x: 510, startPoint y: 218, endPoint x: 84, endPoint y: 221, distance: 425.6
click at [84, 221] on div "Individual Develop and roll out regional distribution model targeting $500k in …" at bounding box center [339, 261] width 538 height 115
copy h3 "Develop and roll out regional distribution model targeting $500k in first year …"
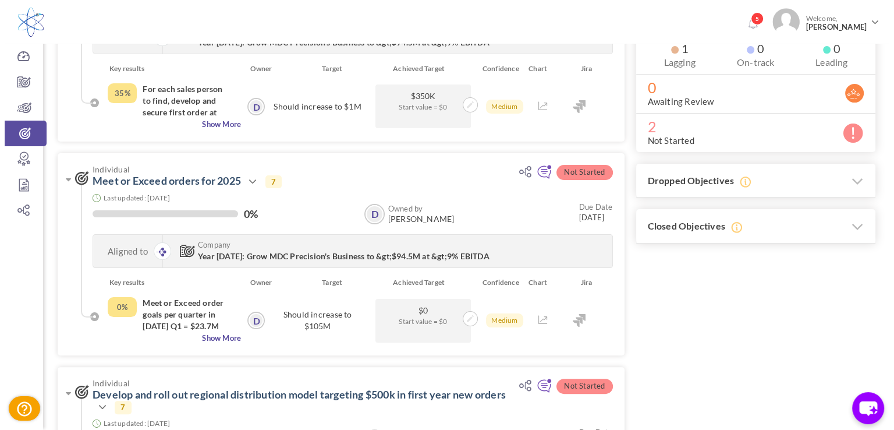
scroll to position [218, 0]
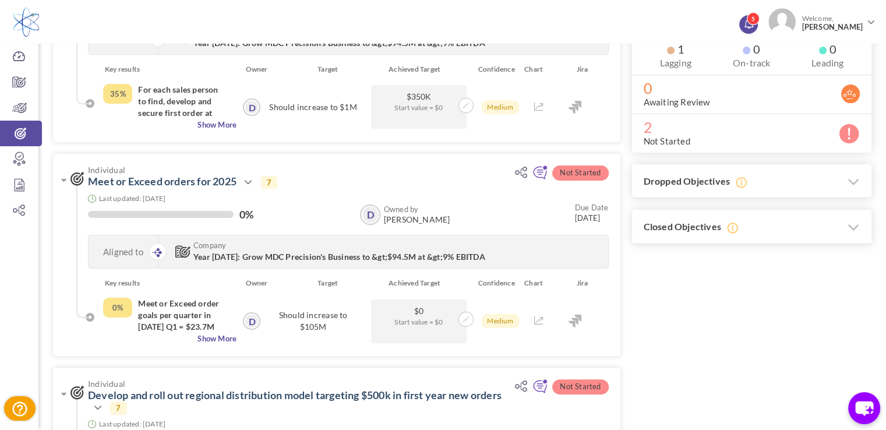
click at [759, 21] on span "5" at bounding box center [752, 18] width 13 height 13
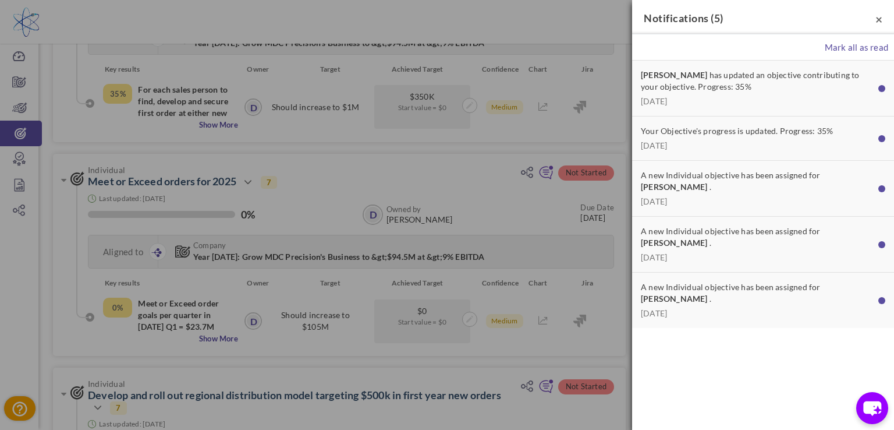
click at [880, 20] on span "×" at bounding box center [879, 19] width 7 height 15
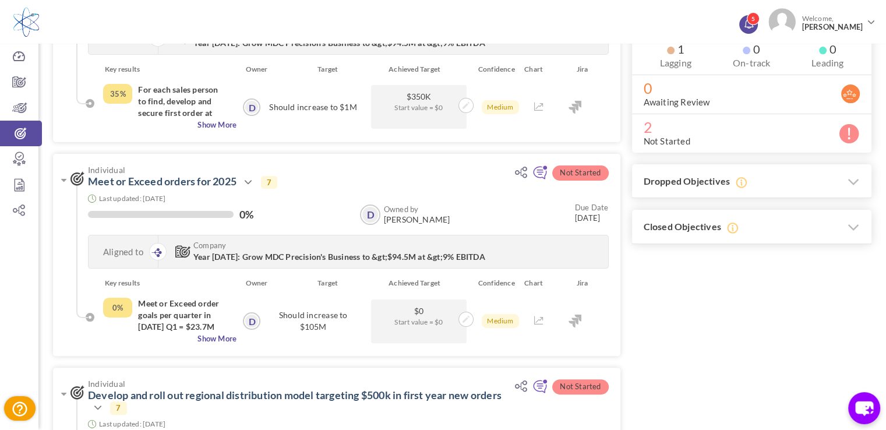
click at [759, 21] on span "5" at bounding box center [752, 18] width 13 height 13
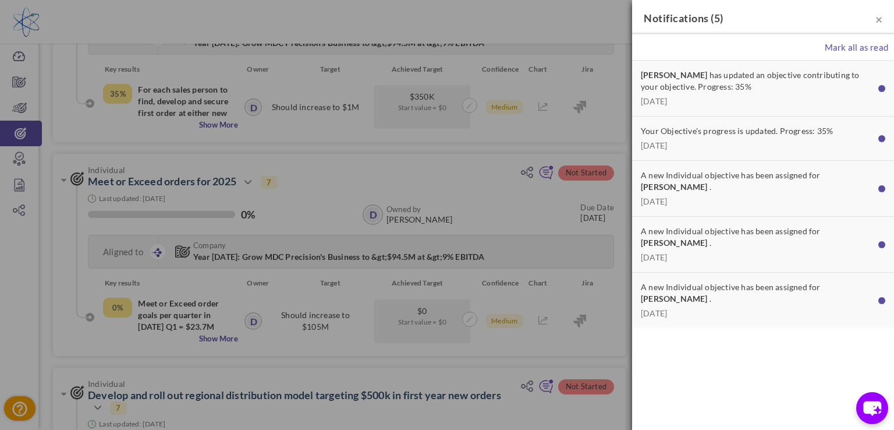
click at [724, 76] on p "Don Moore has updated an objective contributing to your objective. Progress: 35%" at bounding box center [757, 80] width 232 height 23
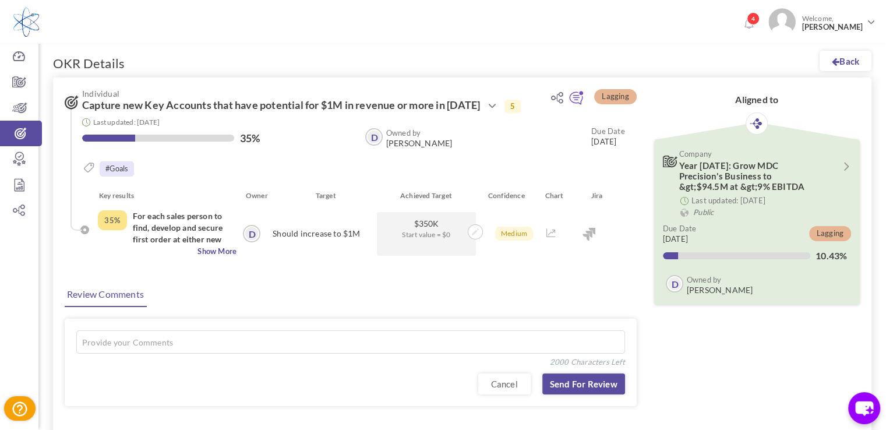
click at [848, 63] on link "Back" at bounding box center [845, 61] width 52 height 20
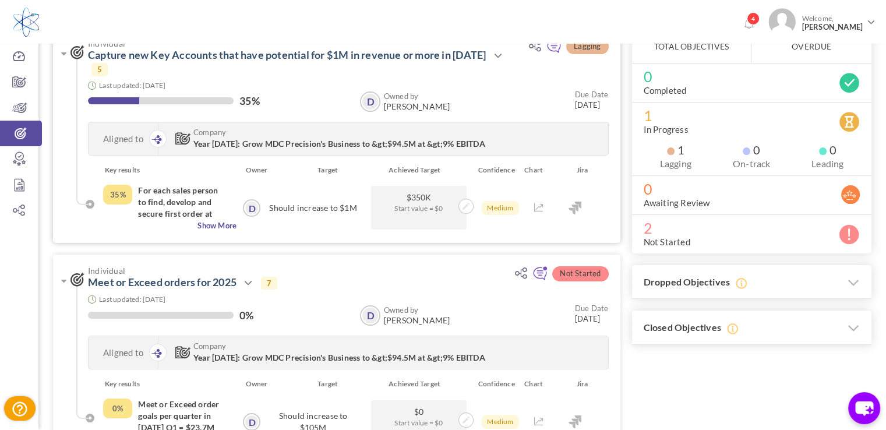
scroll to position [233, 0]
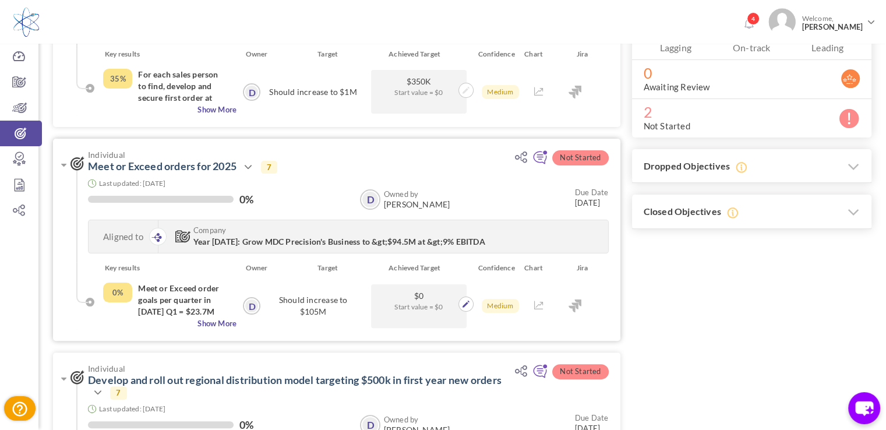
click at [392, 302] on span "Start value = $0" at bounding box center [418, 306] width 83 height 11
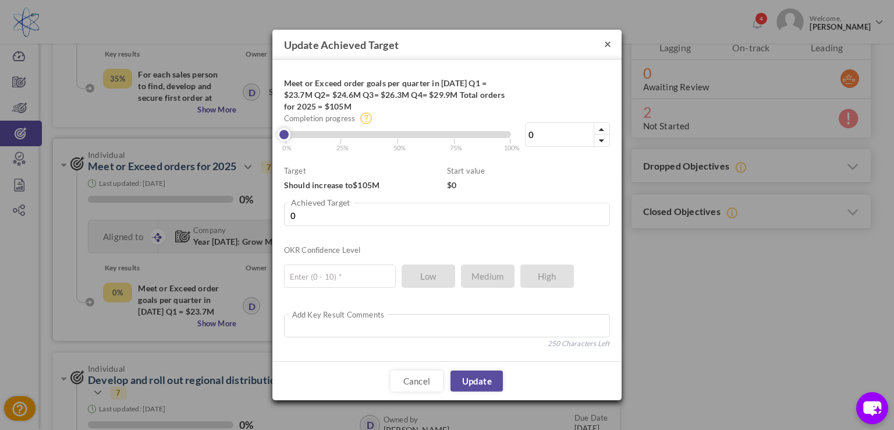
click at [608, 42] on button "×" at bounding box center [607, 43] width 7 height 12
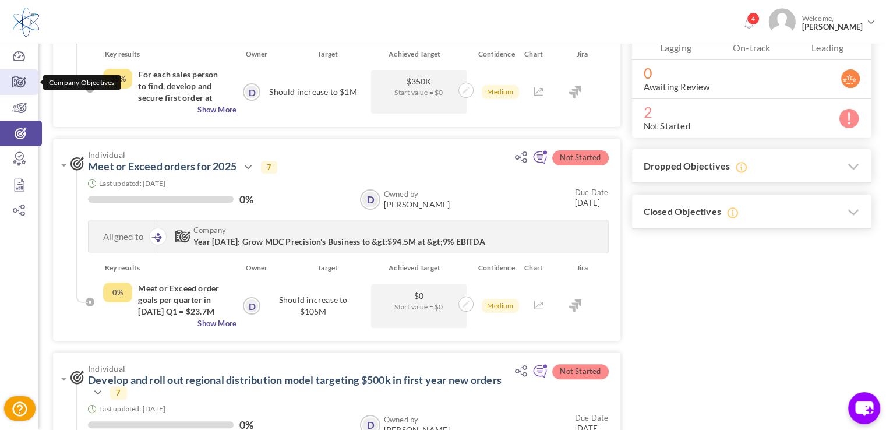
click at [24, 84] on icon at bounding box center [19, 82] width 38 height 12
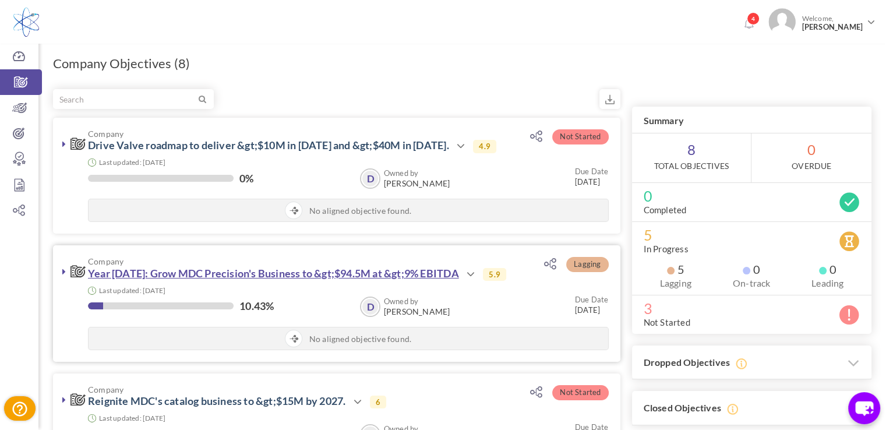
click at [201, 275] on link "Year [DATE]: Grow MDC Precision's Business to &gt;$94.5M at &gt;9% EBITDA" at bounding box center [273, 273] width 371 height 13
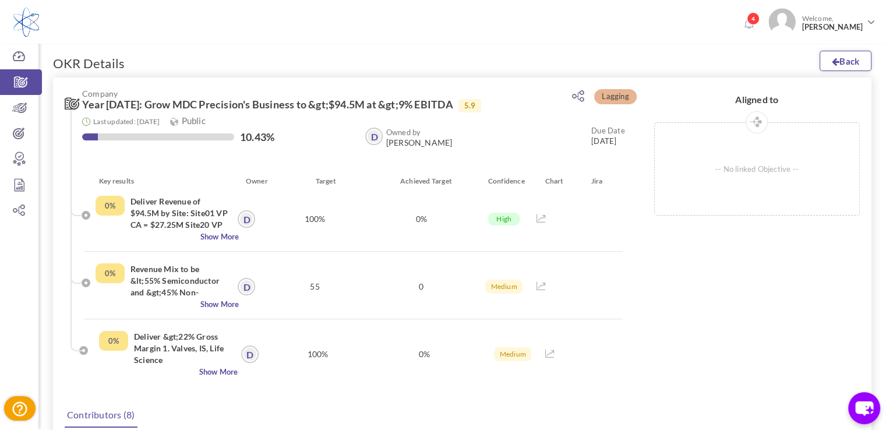
click at [845, 62] on link "Back" at bounding box center [845, 61] width 52 height 20
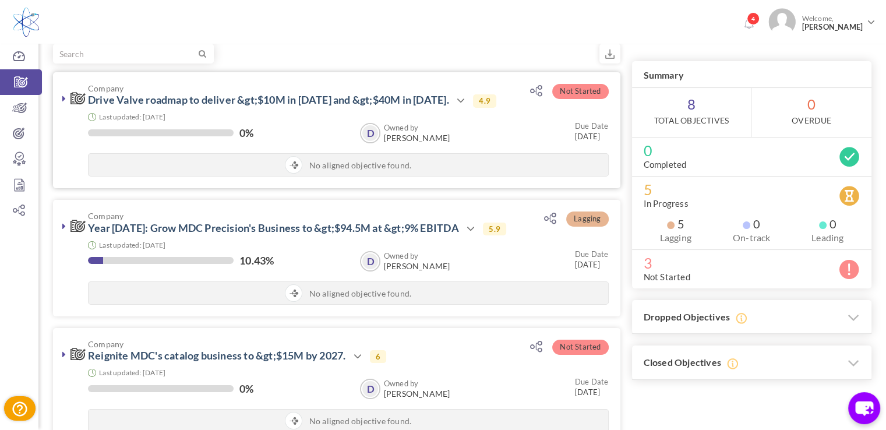
scroll to position [12, 0]
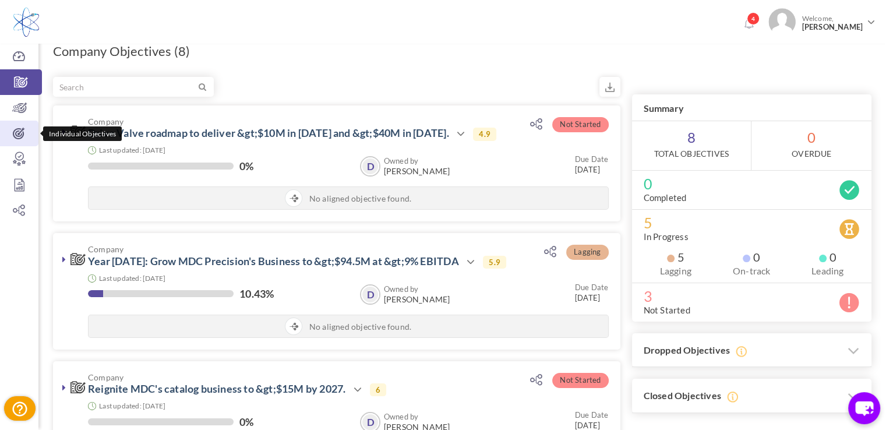
click at [23, 131] on icon at bounding box center [19, 134] width 38 height 12
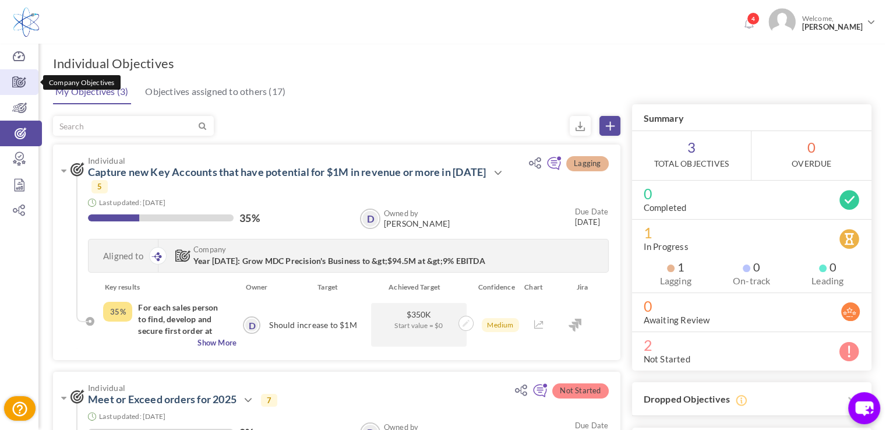
click at [19, 80] on icon at bounding box center [19, 82] width 38 height 12
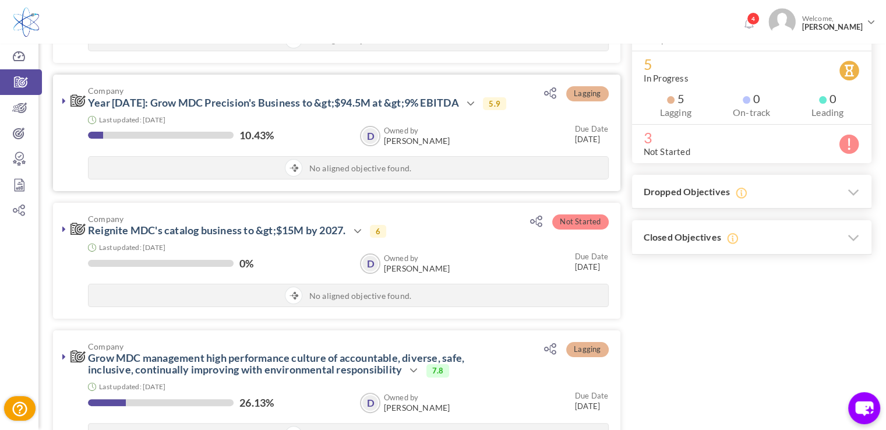
scroll to position [175, 0]
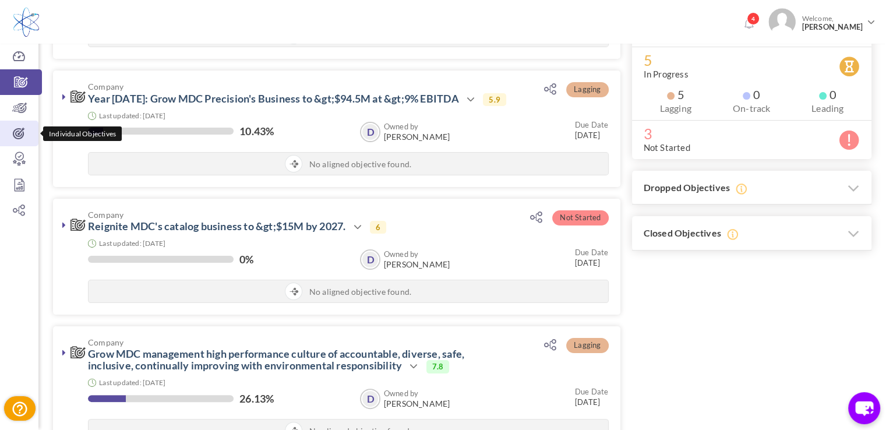
click at [20, 129] on icon at bounding box center [19, 134] width 38 height 12
